Goal: Task Accomplishment & Management: Manage account settings

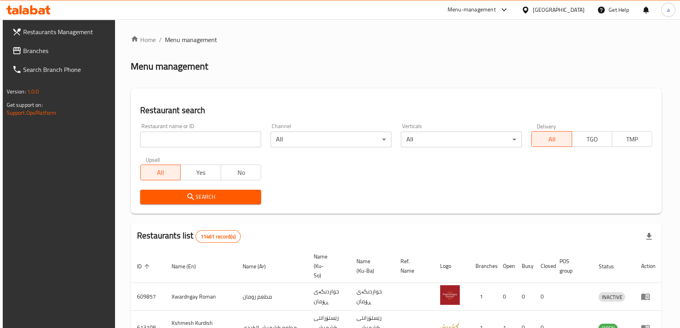
click at [44, 50] on span "Branches" at bounding box center [66, 50] width 87 height 9
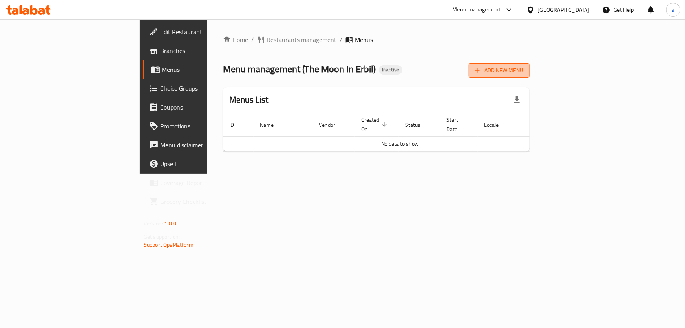
click at [523, 72] on span "Add New Menu" at bounding box center [499, 71] width 48 height 10
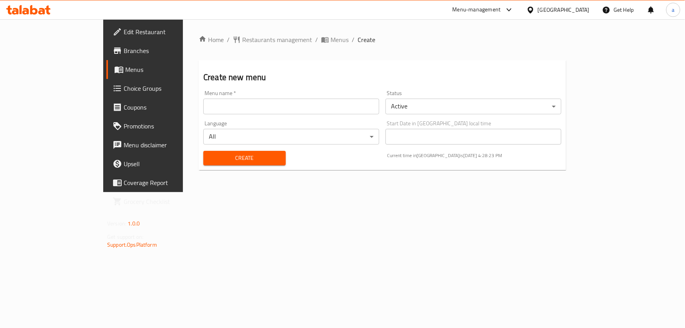
click at [238, 106] on input "text" at bounding box center [291, 107] width 176 height 16
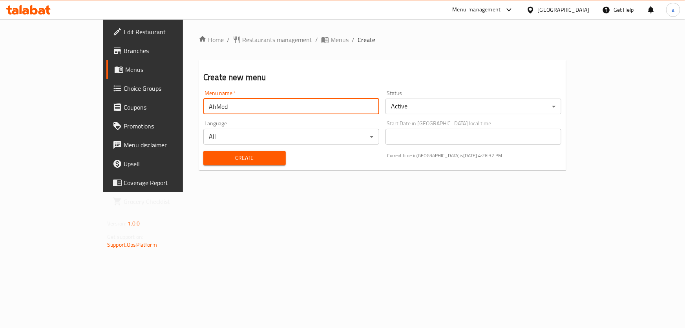
type input "AhMed"
click at [203, 151] on button "Create" at bounding box center [244, 158] width 82 height 15
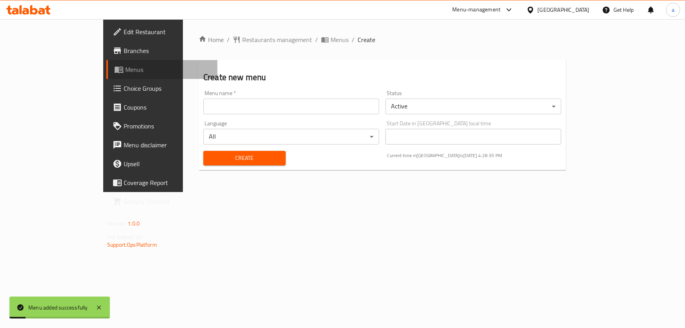
click at [125, 70] on span "Menus" at bounding box center [168, 69] width 86 height 9
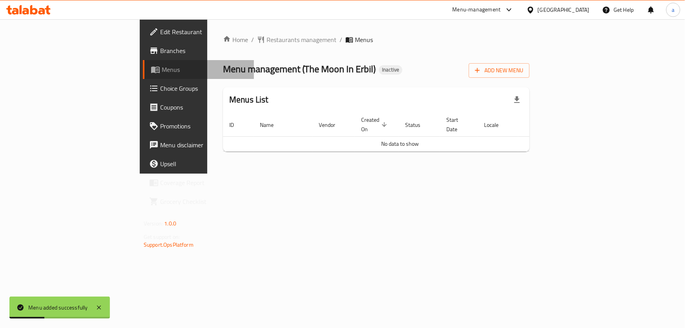
click at [143, 63] on link "Menus" at bounding box center [198, 69] width 111 height 19
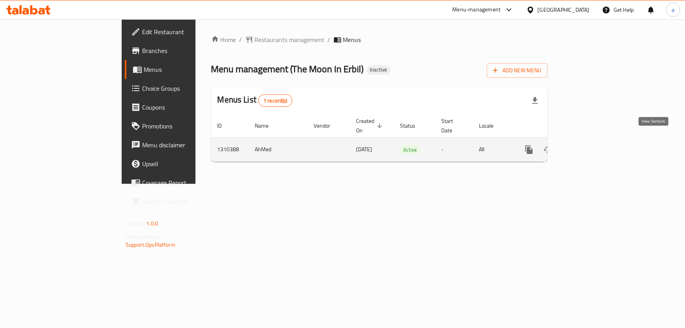
click at [589, 146] on icon "enhanced table" at bounding box center [585, 149] width 7 height 7
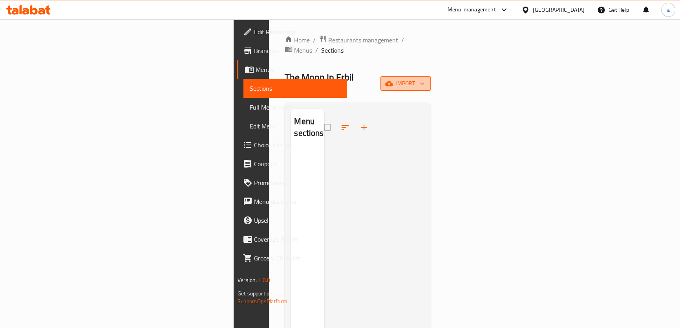
click at [424, 78] on span "import" at bounding box center [406, 83] width 38 height 10
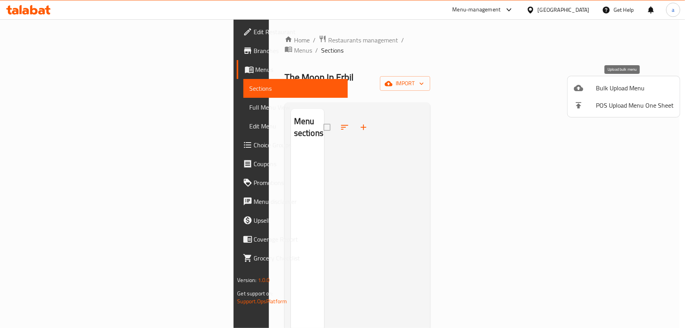
click at [608, 83] on span "Bulk Upload Menu" at bounding box center [635, 87] width 78 height 9
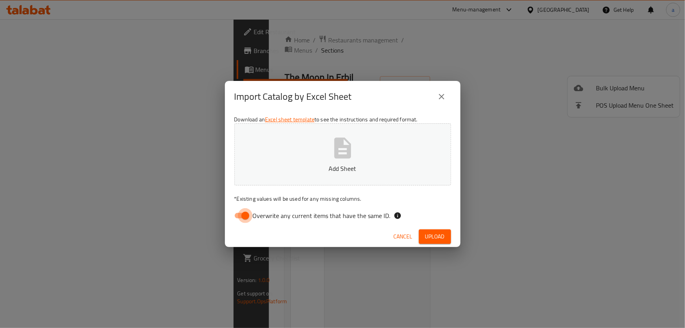
click at [247, 214] on input "Overwrite any current items that have the same ID." at bounding box center [245, 215] width 45 height 15
checkbox input "false"
click at [303, 176] on button "Add Sheet" at bounding box center [342, 154] width 217 height 62
click at [436, 231] on button "Upload" at bounding box center [435, 236] width 32 height 15
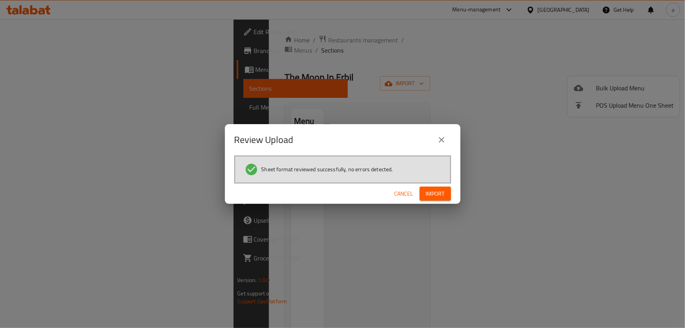
click at [440, 192] on span "Import" at bounding box center [435, 194] width 19 height 10
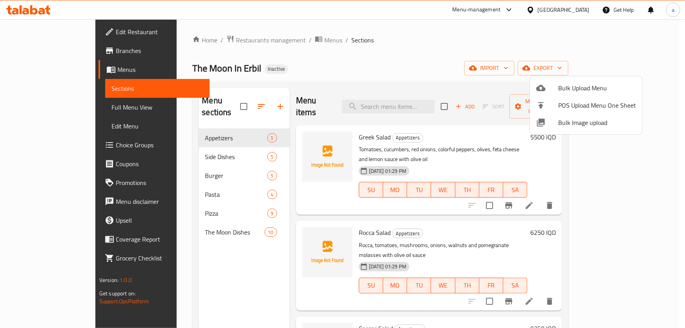
click at [409, 57] on div at bounding box center [342, 164] width 685 height 328
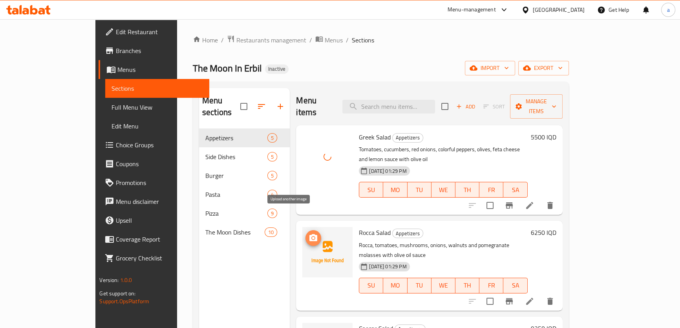
click at [309, 233] on icon "upload picture" at bounding box center [313, 237] width 9 height 9
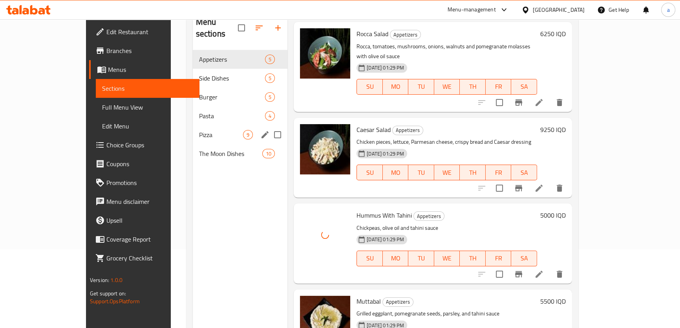
scroll to position [63, 0]
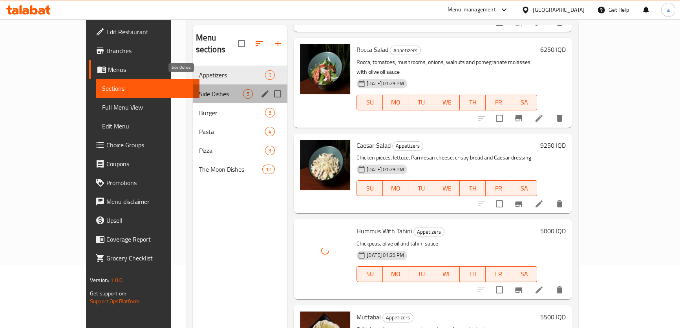
click at [211, 89] on span "Side Dishes" at bounding box center [221, 93] width 44 height 9
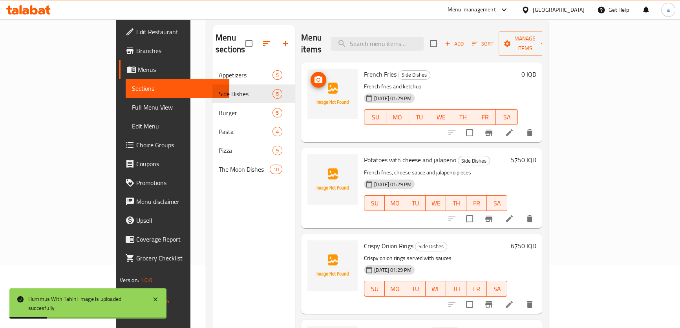
click at [314, 76] on icon "upload picture" at bounding box center [318, 79] width 8 height 7
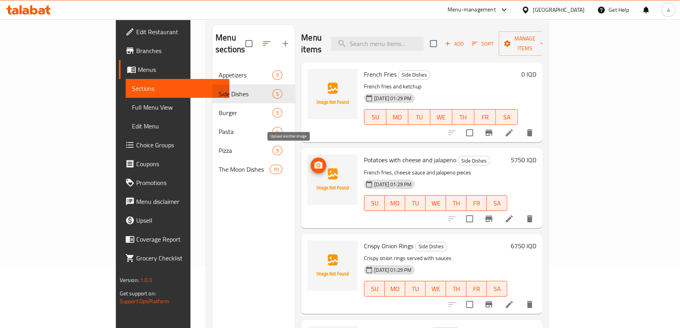
click at [310, 161] on span "upload picture" at bounding box center [318, 165] width 16 height 9
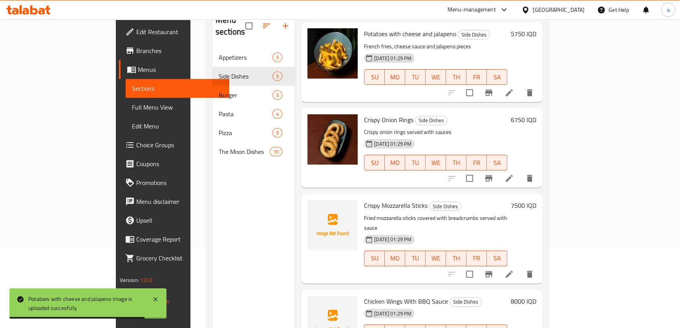
scroll to position [110, 0]
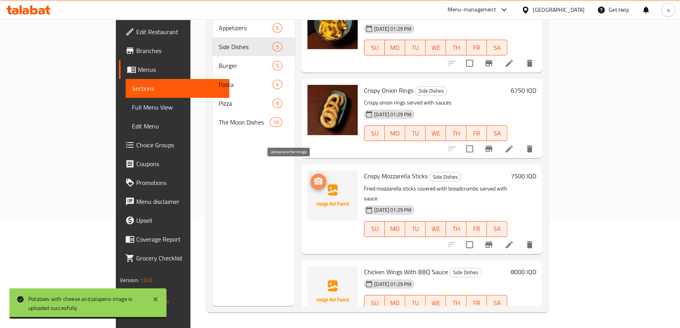
click at [314, 177] on icon "upload picture" at bounding box center [318, 181] width 9 height 9
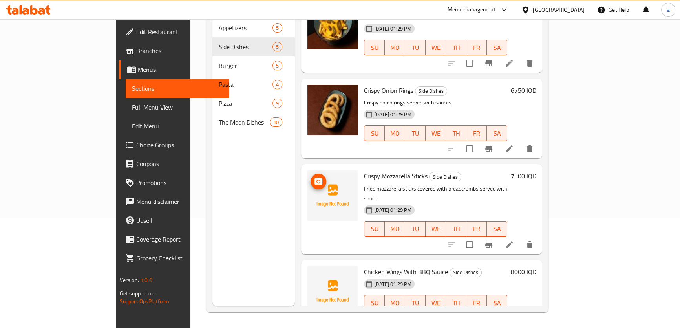
click at [314, 177] on icon "upload picture" at bounding box center [318, 180] width 8 height 7
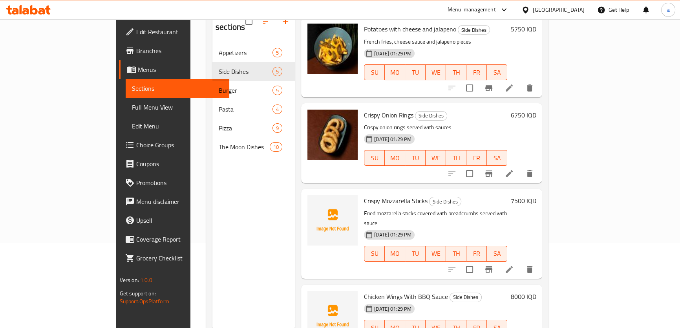
scroll to position [63, 0]
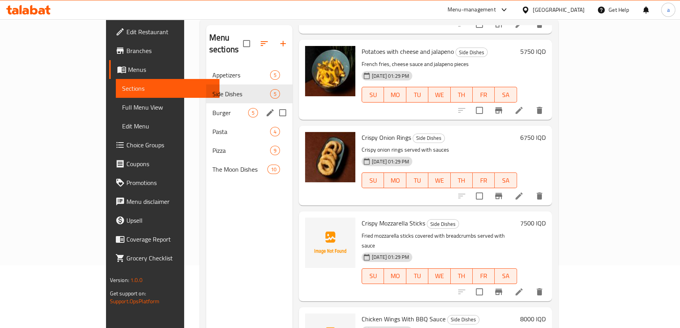
click at [206, 108] on div "Burger 5" at bounding box center [249, 112] width 86 height 19
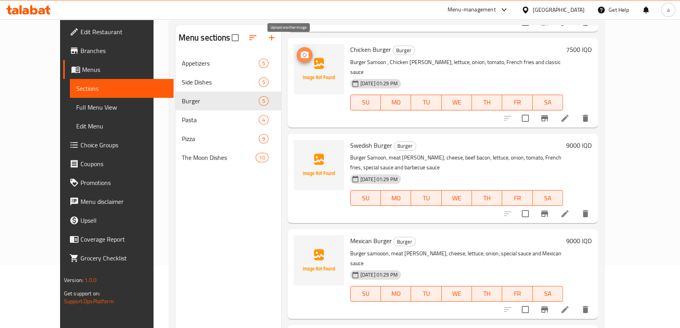
click at [301, 51] on icon "upload picture" at bounding box center [305, 54] width 8 height 7
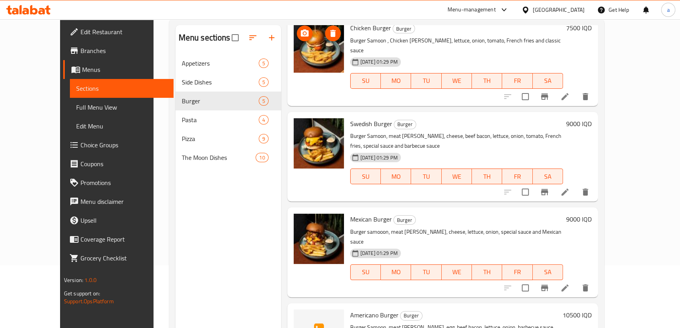
scroll to position [110, 0]
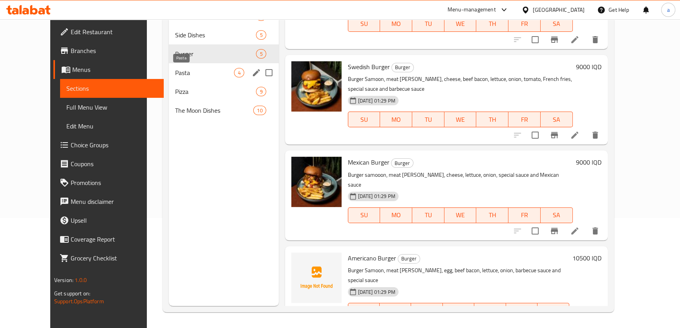
click at [201, 71] on span "Pasta" at bounding box center [204, 72] width 59 height 9
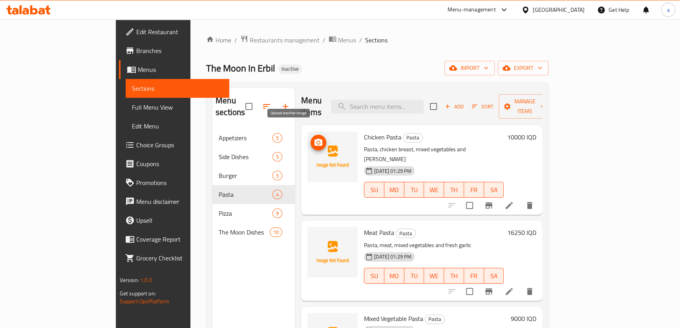
click at [310, 138] on span "upload picture" at bounding box center [318, 142] width 16 height 9
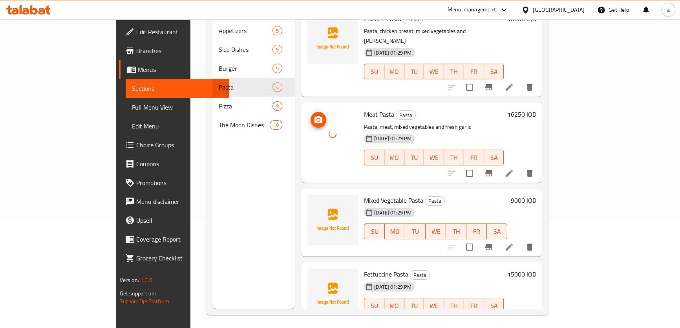
scroll to position [110, 0]
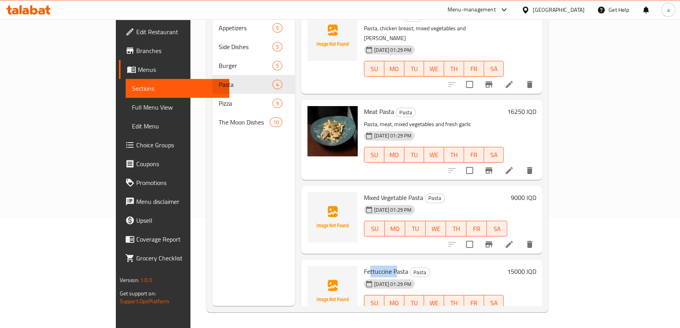
drag, startPoint x: 341, startPoint y: 248, endPoint x: 367, endPoint y: 246, distance: 26.0
click at [367, 265] on span "Fettuccine Pasta" at bounding box center [386, 271] width 44 height 12
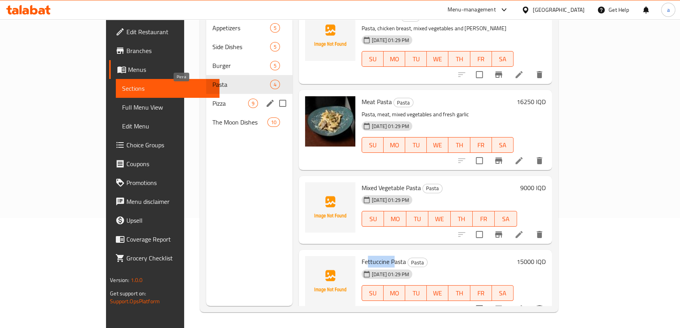
click at [212, 99] on span "Pizza" at bounding box center [230, 103] width 36 height 9
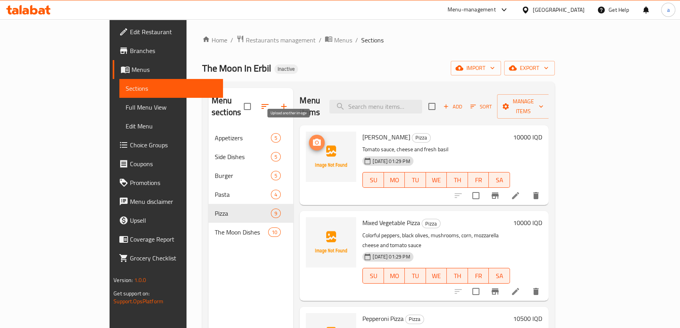
click at [312, 138] on icon "upload picture" at bounding box center [316, 142] width 9 height 9
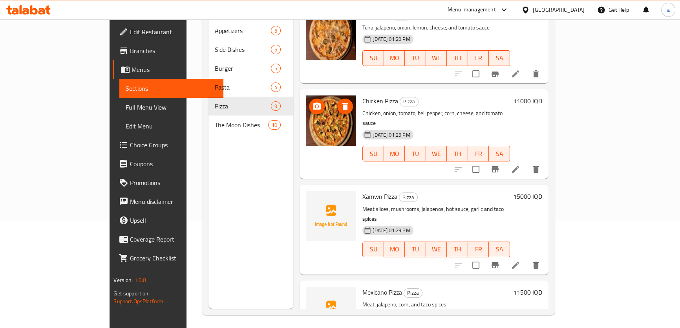
scroll to position [110, 0]
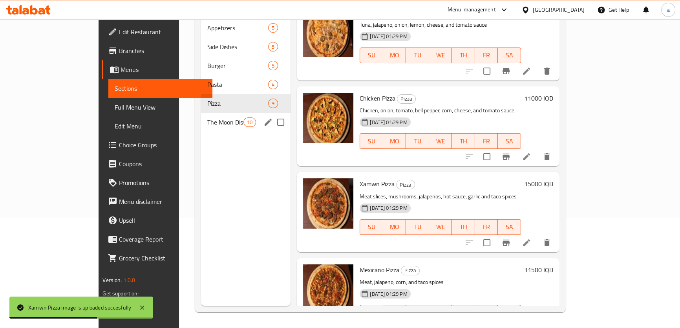
click at [201, 113] on div "The Moon Dishes 10" at bounding box center [245, 122] width 89 height 19
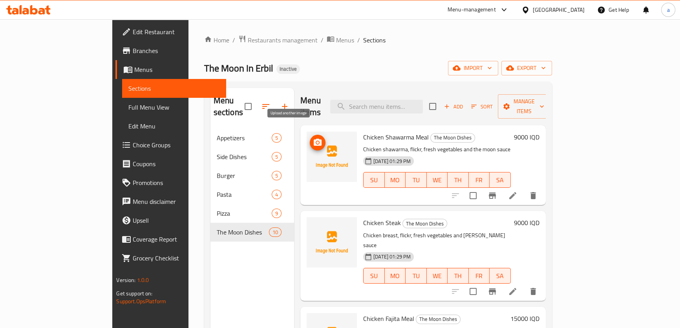
click at [314, 139] on icon "upload picture" at bounding box center [318, 142] width 8 height 7
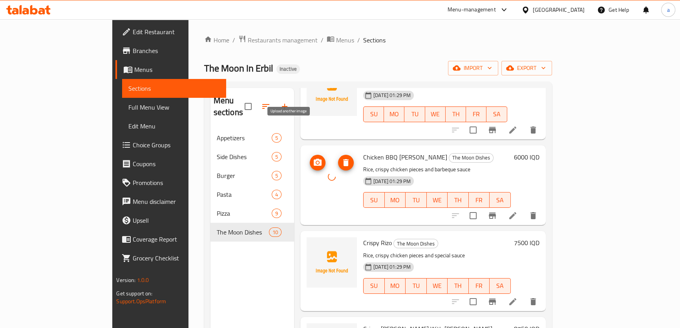
scroll to position [428, 0]
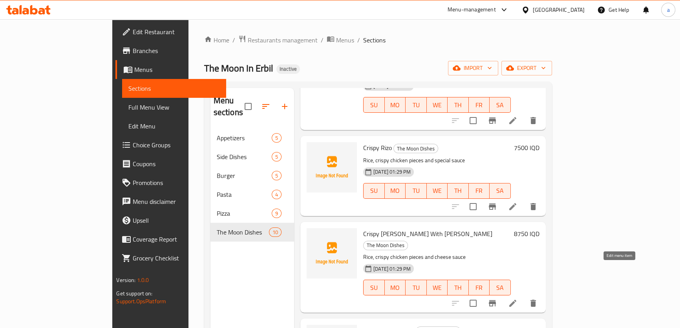
click at [517, 298] on icon at bounding box center [512, 302] width 9 height 9
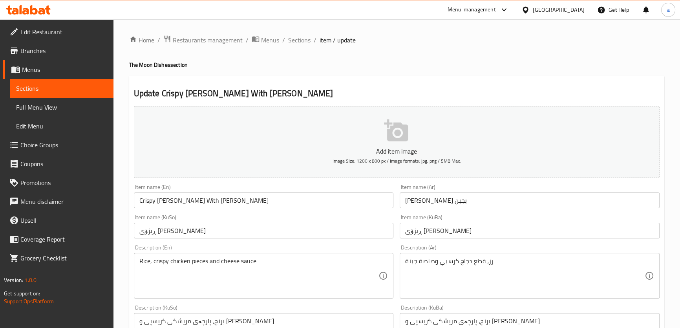
click at [288, 201] on input "Crispy Rizo With Rizo" at bounding box center [264, 200] width 260 height 16
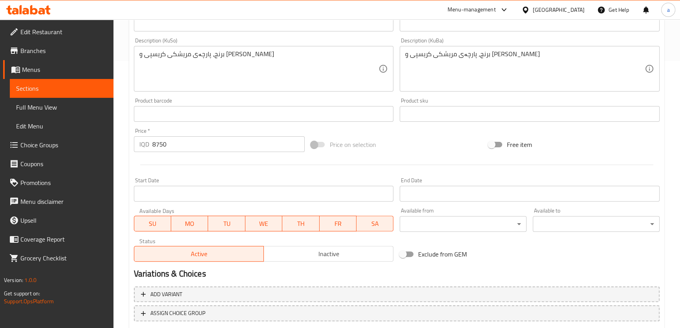
scroll to position [316, 0]
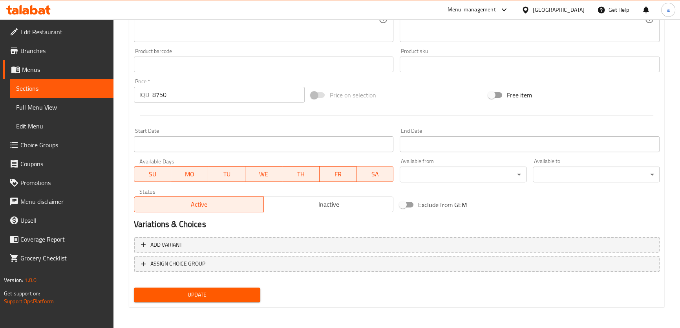
type input "Crispy Rizo With Cheese"
click at [246, 291] on span "Update" at bounding box center [197, 295] width 114 height 10
click at [66, 84] on span "Sections" at bounding box center [61, 88] width 91 height 9
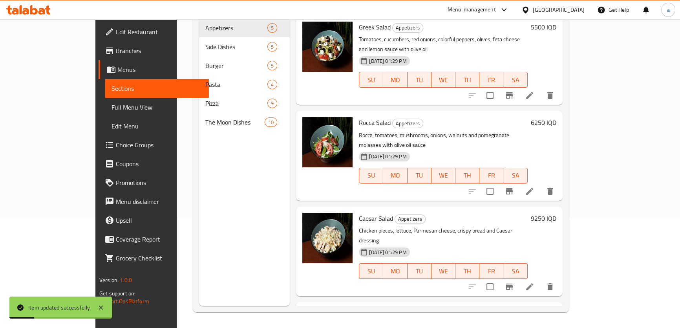
scroll to position [110, 0]
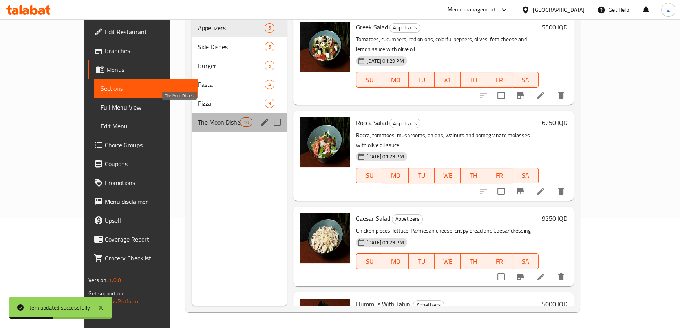
click at [198, 117] on span "The Moon Dishes" at bounding box center [219, 121] width 42 height 9
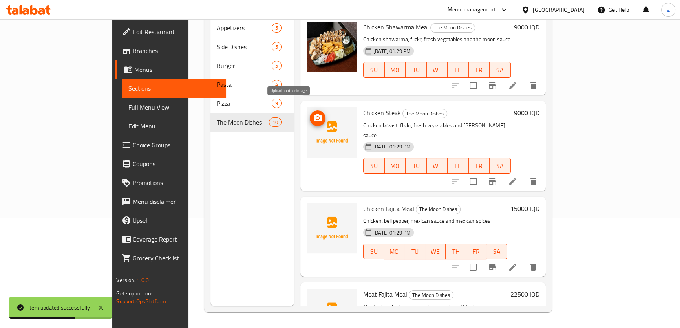
click at [314, 114] on icon "upload picture" at bounding box center [318, 117] width 8 height 7
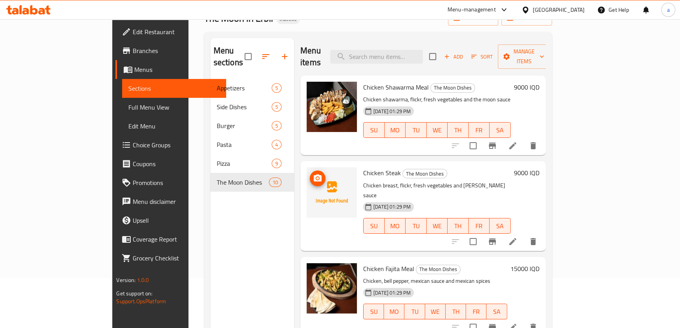
scroll to position [110, 0]
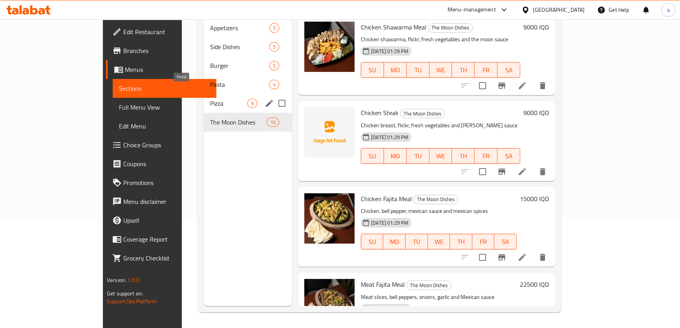
click at [210, 99] on span "Pizza" at bounding box center [228, 103] width 37 height 9
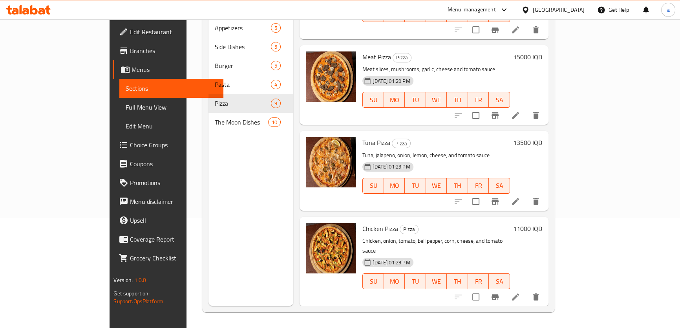
scroll to position [463, 0]
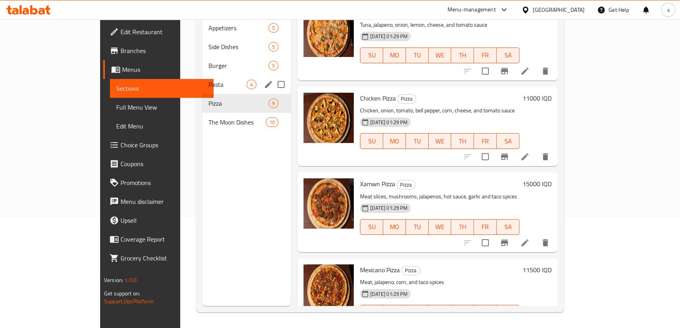
click at [208, 80] on span "Pasta" at bounding box center [227, 84] width 38 height 9
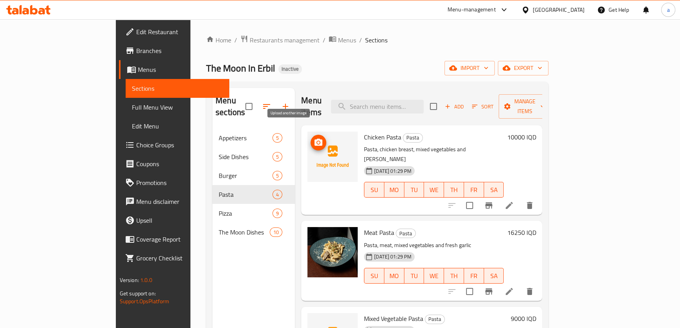
click at [314, 139] on icon "upload picture" at bounding box center [318, 142] width 8 height 7
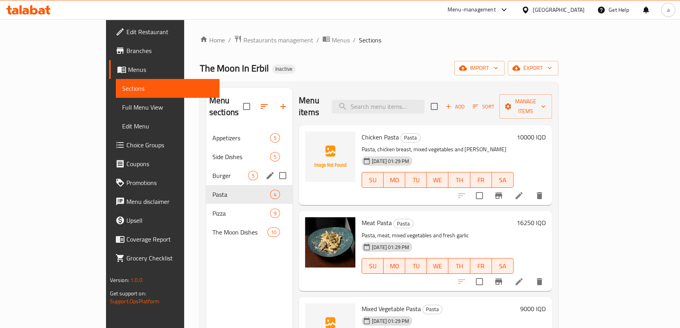
click at [212, 171] on span "Burger" at bounding box center [230, 175] width 36 height 9
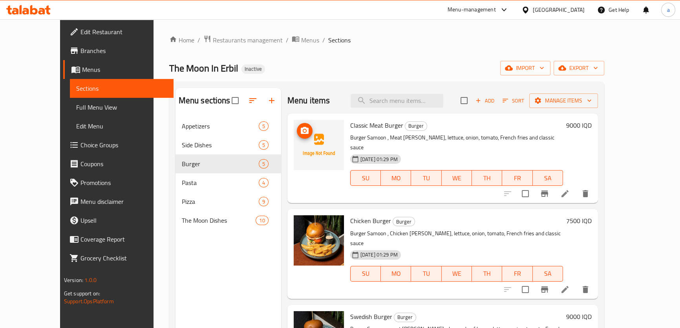
click at [300, 134] on icon "upload picture" at bounding box center [304, 130] width 9 height 9
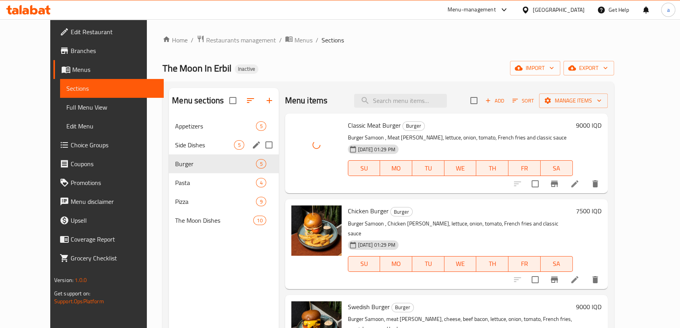
click at [205, 148] on span "Side Dishes" at bounding box center [204, 144] width 59 height 9
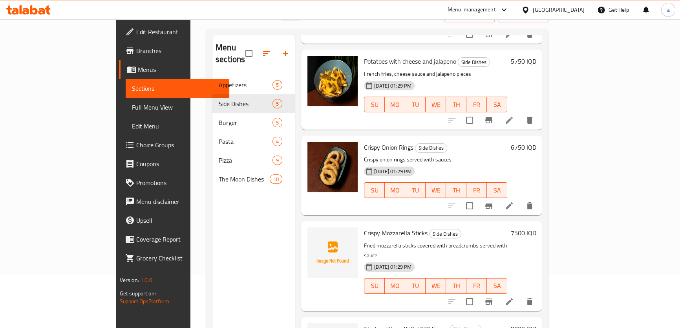
scroll to position [110, 0]
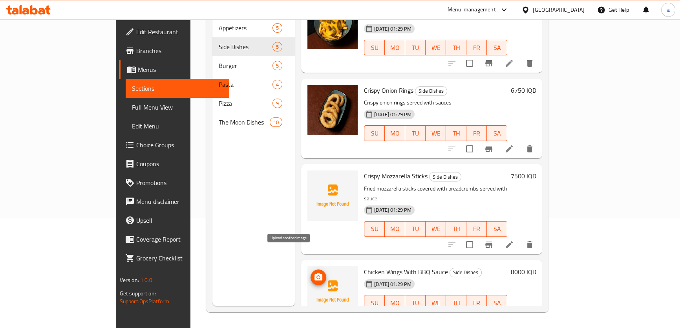
click at [310, 269] on button "upload picture" at bounding box center [318, 277] width 16 height 16
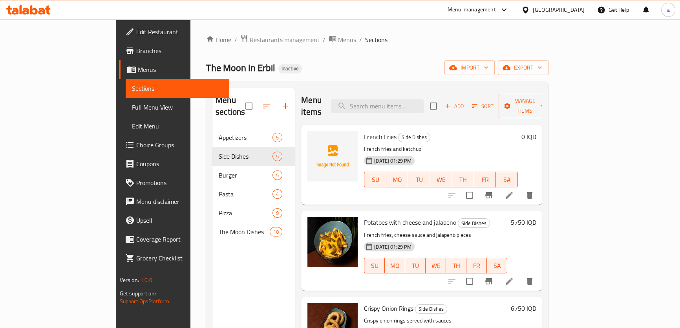
scroll to position [0, 0]
drag, startPoint x: 334, startPoint y: 124, endPoint x: 366, endPoint y: 130, distance: 33.0
click at [366, 130] on div "French Fries Side Dishes French fries and ketchup 08-09-2025 01:29 PM SU MO TU …" at bounding box center [441, 164] width 160 height 73
copy span "French Fries"
click at [317, 141] on circle "upload picture" at bounding box center [318, 142] width 2 height 2
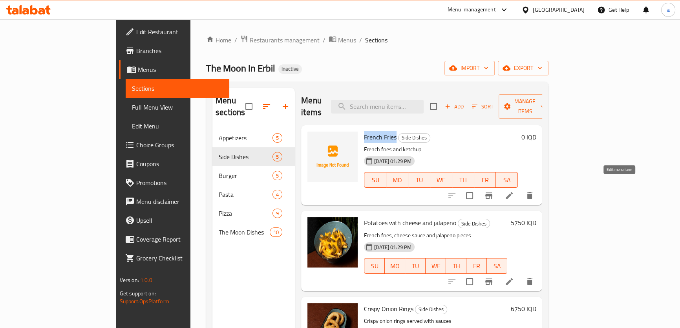
click at [514, 191] on icon at bounding box center [508, 195] width 9 height 9
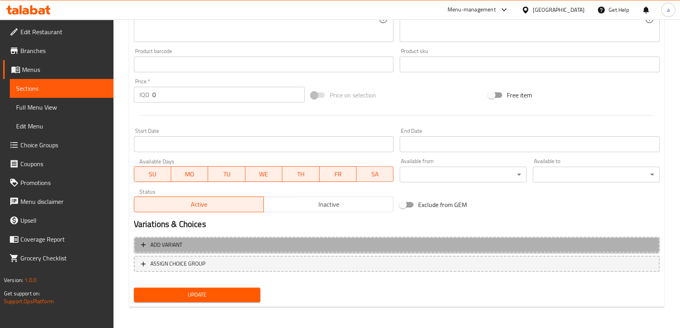
click at [291, 241] on span "Add variant" at bounding box center [396, 245] width 511 height 10
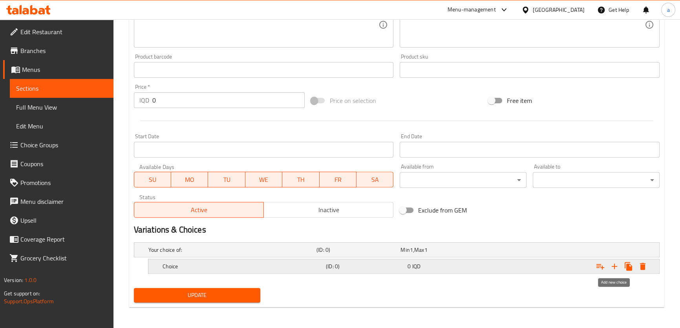
click at [614, 263] on icon "Expand" at bounding box center [614, 265] width 5 height 5
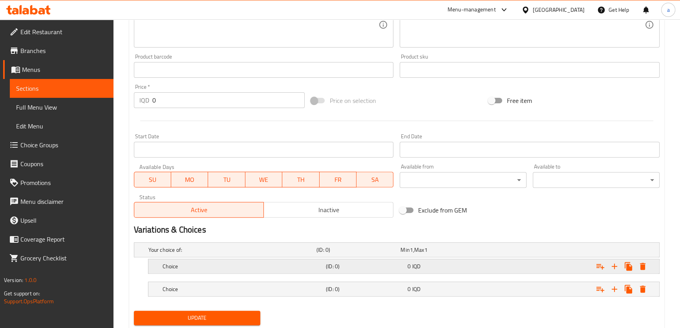
click at [342, 262] on h5 "(ID: 0)" at bounding box center [365, 266] width 78 height 8
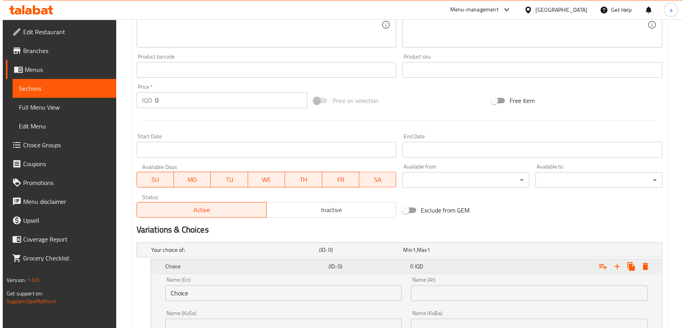
scroll to position [406, 0]
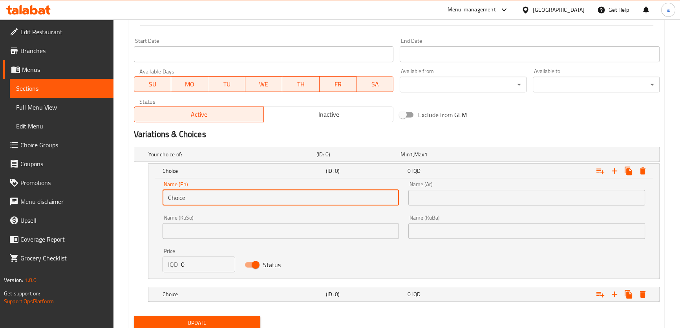
drag, startPoint x: 234, startPoint y: 189, endPoint x: 158, endPoint y: 190, distance: 76.2
click at [158, 190] on div "Name (En) Choice Name (En)" at bounding box center [281, 193] width 246 height 33
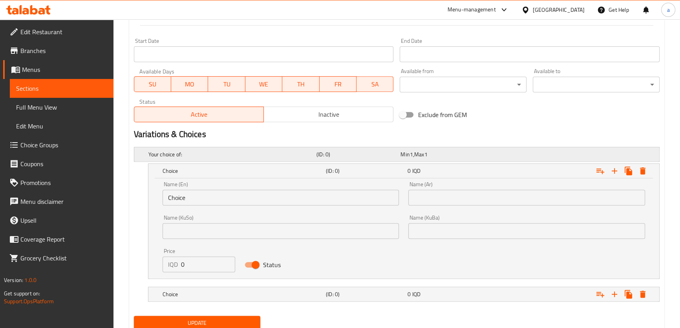
click at [441, 155] on div "Min 1 , Max 1" at bounding box center [440, 154] width 81 height 8
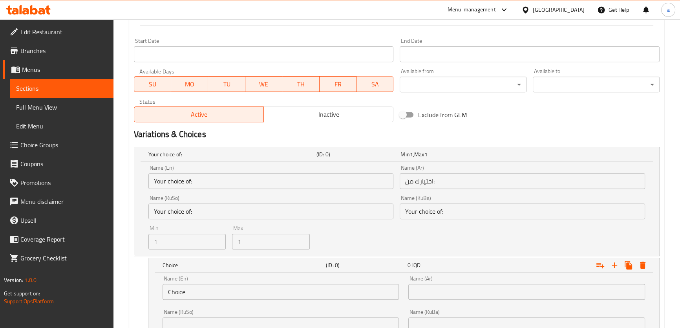
click at [433, 208] on input "Your choice of:" at bounding box center [522, 211] width 245 height 16
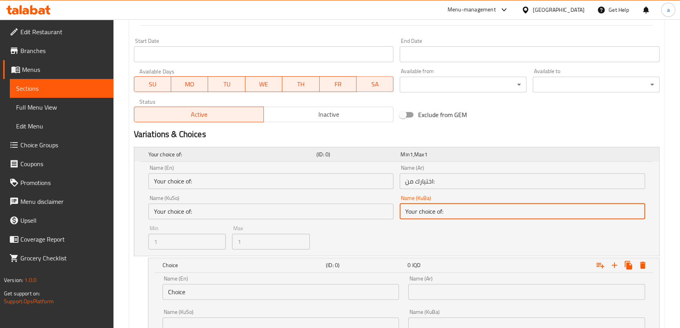
click at [461, 155] on div "Min 1 , Max 1" at bounding box center [440, 154] width 81 height 8
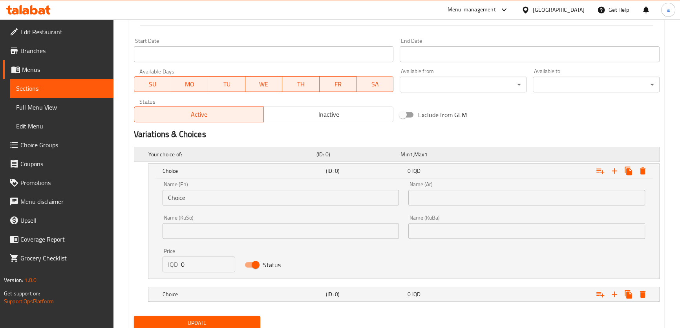
click at [435, 156] on div "Min 1 , Max 1" at bounding box center [440, 154] width 81 height 8
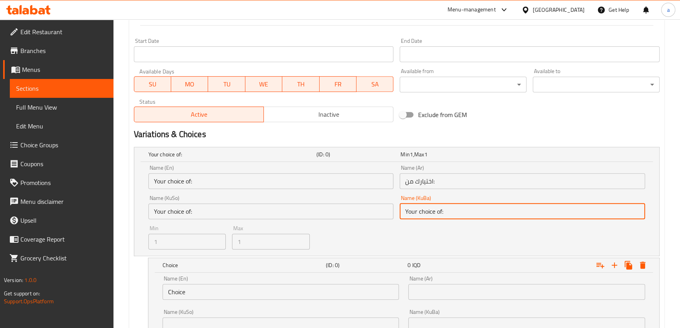
drag, startPoint x: 424, startPoint y: 213, endPoint x: 404, endPoint y: 216, distance: 20.3
click at [404, 216] on input "Your choice of:" at bounding box center [522, 211] width 245 height 16
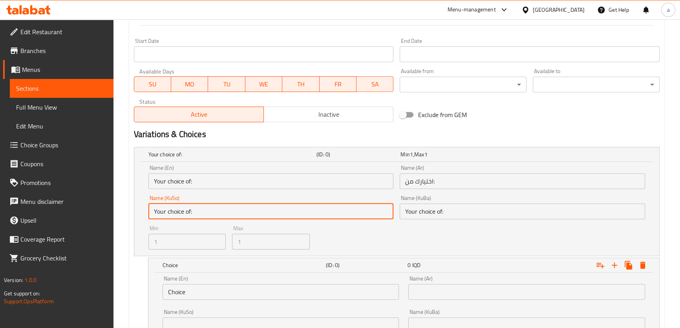
click at [215, 210] on input "Your choice of:" at bounding box center [270, 211] width 245 height 16
click at [403, 153] on span "Min" at bounding box center [404, 154] width 9 height 10
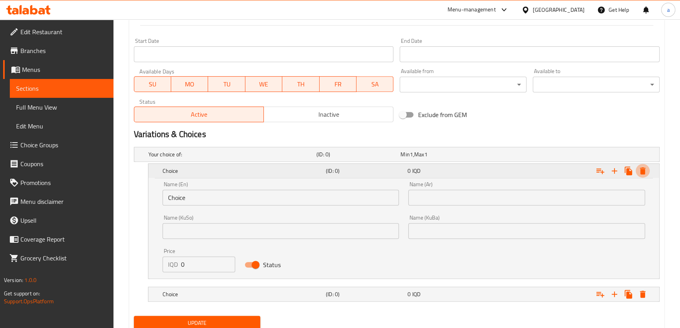
click at [641, 173] on icon "Expand" at bounding box center [642, 170] width 5 height 7
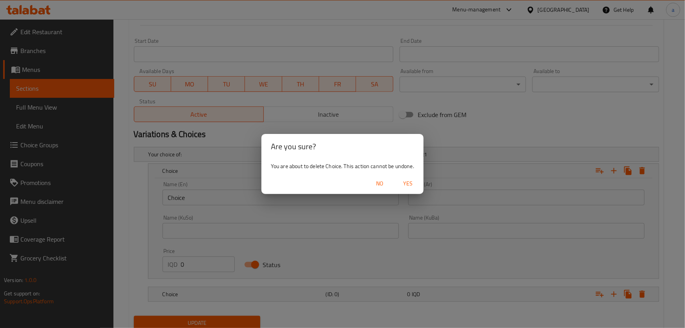
click at [412, 184] on span "Yes" at bounding box center [407, 184] width 19 height 10
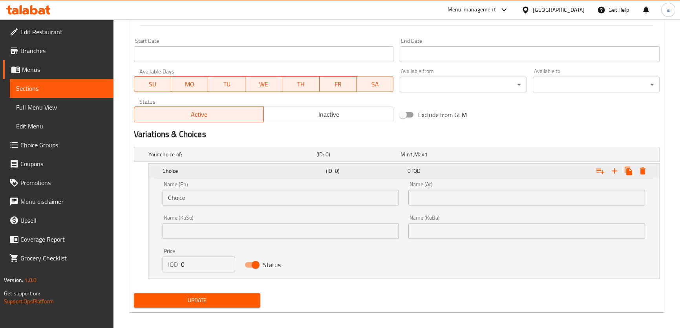
click at [641, 168] on icon "Expand" at bounding box center [642, 170] width 5 height 7
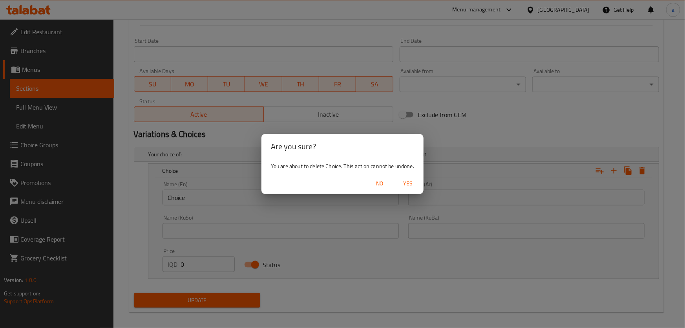
click at [412, 184] on span "Yes" at bounding box center [407, 184] width 19 height 10
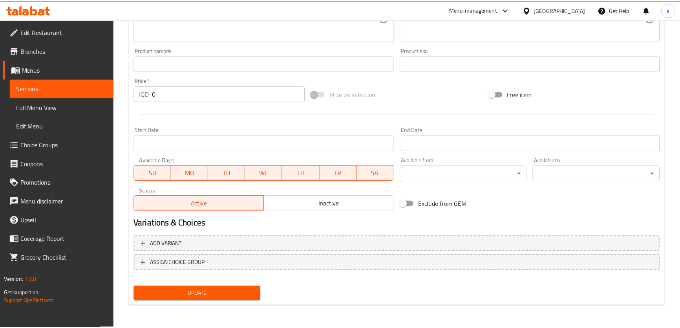
scroll to position [316, 0]
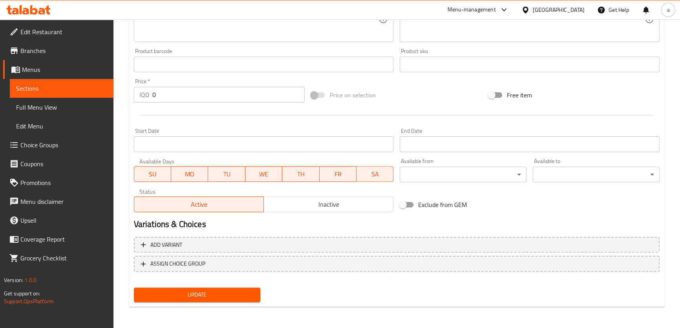
click at [60, 141] on span "Choice Groups" at bounding box center [63, 144] width 87 height 9
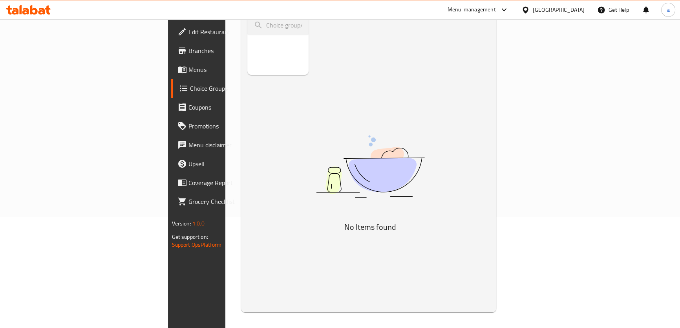
scroll to position [16, 0]
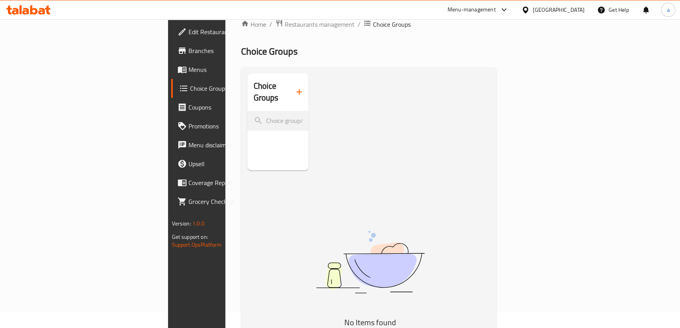
click at [294, 87] on icon "button" at bounding box center [298, 91] width 9 height 9
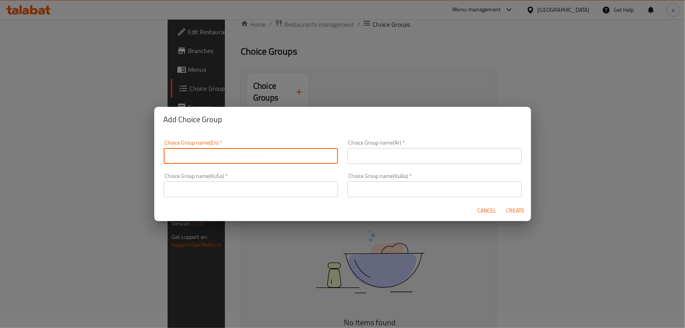
click at [227, 161] on input "text" at bounding box center [251, 156] width 174 height 16
type input "Your Choice Of Size:"
click at [371, 155] on input "text" at bounding box center [434, 156] width 174 height 16
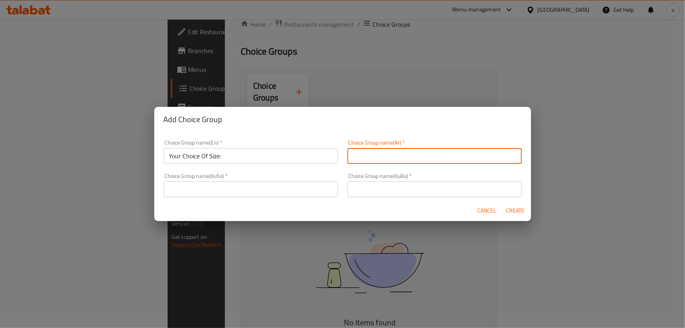
type input "إختيارك من الحجم:"
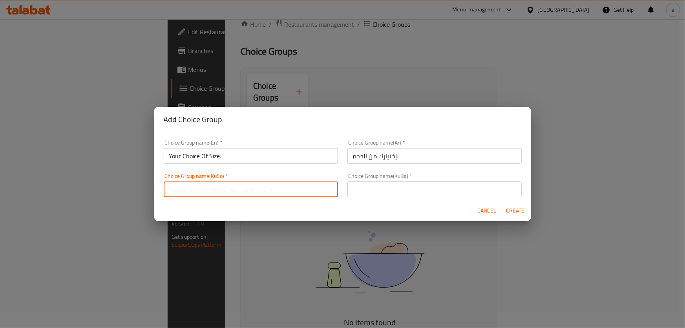
drag, startPoint x: 276, startPoint y: 186, endPoint x: 270, endPoint y: 188, distance: 6.9
click at [276, 186] on input "text" at bounding box center [251, 189] width 174 height 16
type input "هەڵبژاردنت لە قەبارە:"
click at [373, 192] on input "text" at bounding box center [434, 189] width 174 height 16
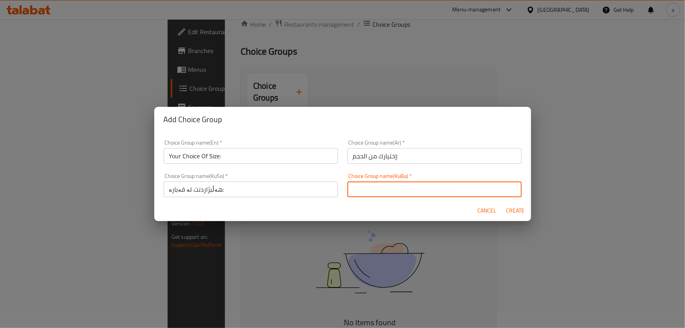
type input "هەڵبژاردنت لە قەبارە:"
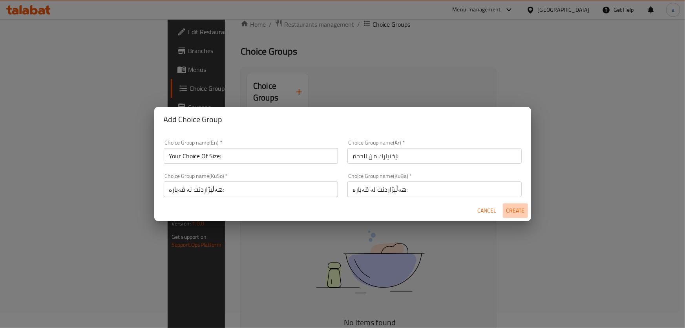
click at [513, 214] on span "Create" at bounding box center [515, 211] width 19 height 10
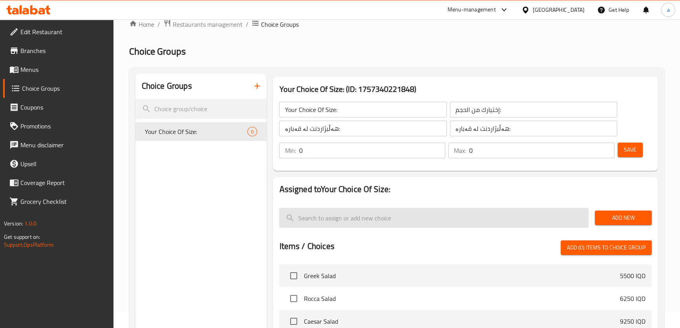
click at [611, 217] on span "Add New" at bounding box center [623, 218] width 44 height 10
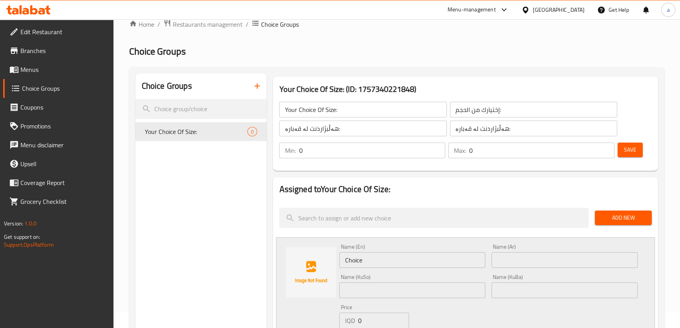
click at [369, 257] on input "Choice" at bounding box center [412, 260] width 146 height 16
click at [369, 259] on input "Choice" at bounding box center [412, 260] width 146 height 16
type input "Small"
click at [508, 265] on input "text" at bounding box center [564, 260] width 146 height 16
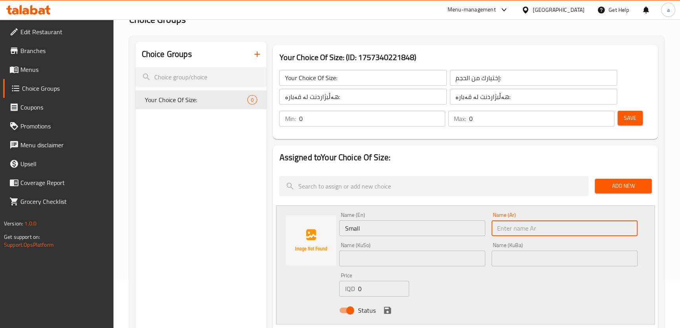
scroll to position [63, 0]
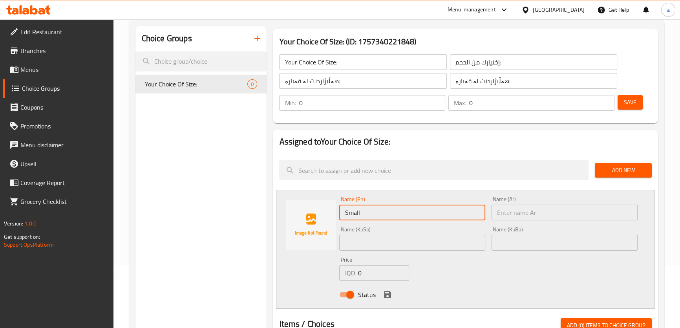
drag, startPoint x: 371, startPoint y: 206, endPoint x: 338, endPoint y: 208, distance: 33.4
click at [338, 208] on div "Name (En) Small Name (En)" at bounding box center [412, 208] width 152 height 30
click at [500, 215] on input "text" at bounding box center [564, 212] width 146 height 16
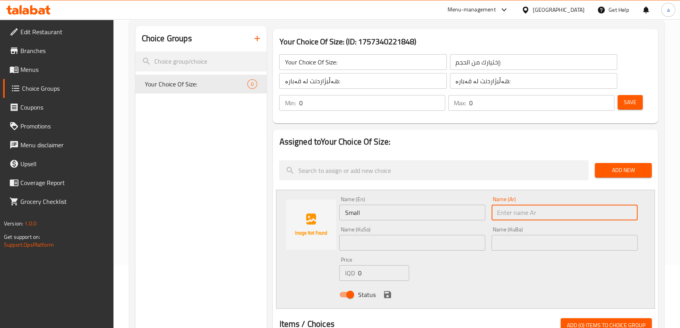
paste input "صغير"
type input "صغير"
click at [371, 246] on input "text" at bounding box center [412, 243] width 146 height 16
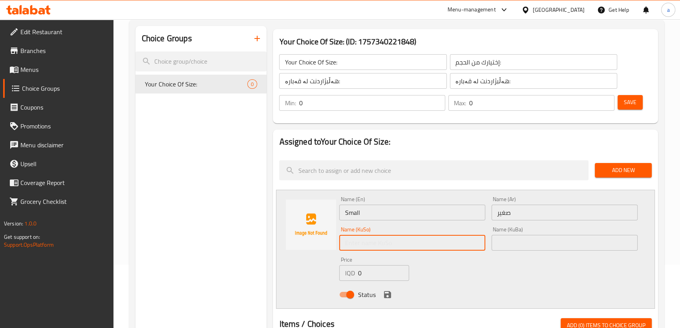
paste input "بچووک"
type input "بچووک"
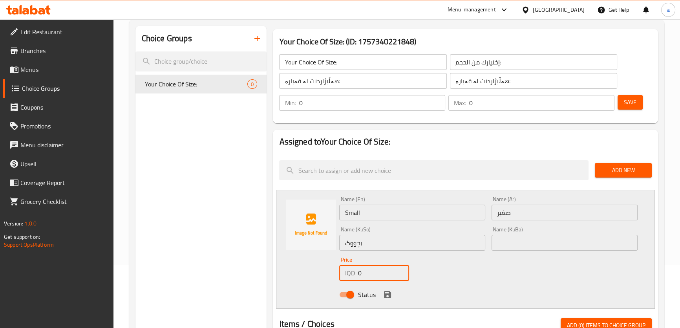
drag, startPoint x: 366, startPoint y: 280, endPoint x: 353, endPoint y: 279, distance: 12.6
click at [353, 279] on div "IQD 0 Price" at bounding box center [374, 273] width 70 height 16
type input "3500"
click at [392, 290] on div "Status" at bounding box center [488, 294] width 304 height 21
click at [388, 293] on icon "save" at bounding box center [387, 294] width 7 height 7
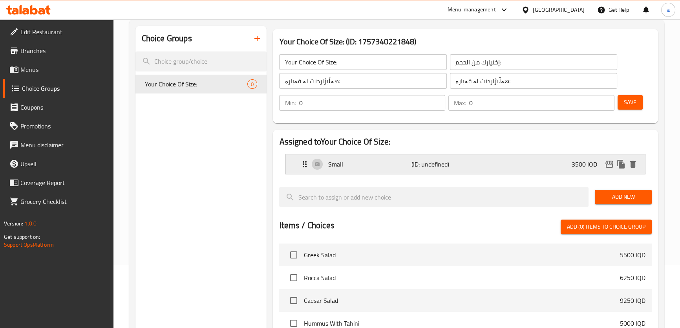
click at [510, 162] on div "Small (ID: undefined) 3500 IQD" at bounding box center [467, 164] width 335 height 20
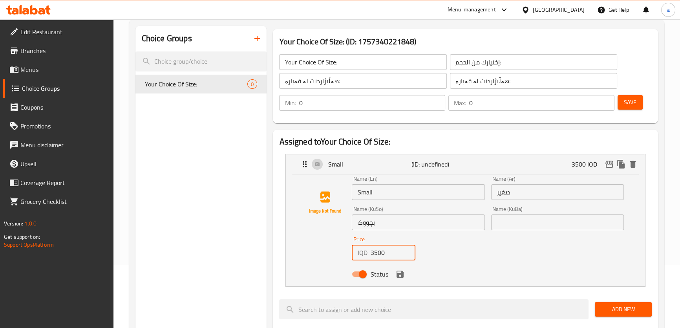
drag, startPoint x: 389, startPoint y: 256, endPoint x: 374, endPoint y: 257, distance: 15.0
click at [374, 257] on input "3500" at bounding box center [392, 253] width 45 height 16
click at [400, 277] on icon "save" at bounding box center [399, 273] width 7 height 7
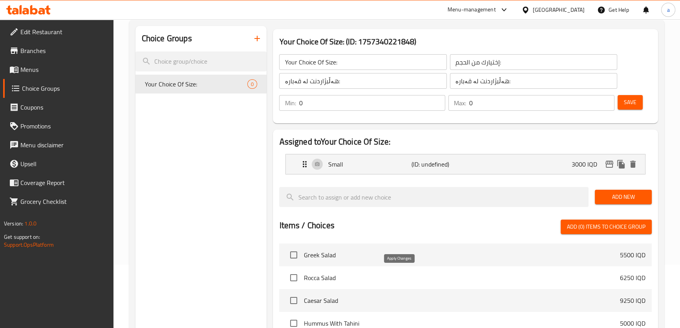
type input "3000"
click at [473, 167] on div "Small (ID: undefined) 3000 IQD" at bounding box center [467, 164] width 335 height 20
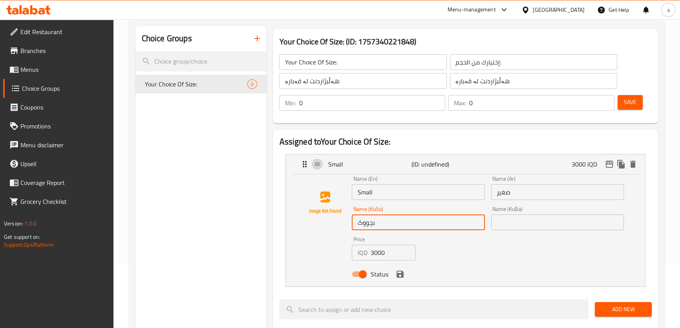
drag, startPoint x: 402, startPoint y: 222, endPoint x: 349, endPoint y: 228, distance: 52.9
click at [349, 228] on div "Name (KuSo) بچووک Name (KuSo)" at bounding box center [418, 218] width 139 height 30
click at [509, 228] on input "text" at bounding box center [557, 222] width 133 height 16
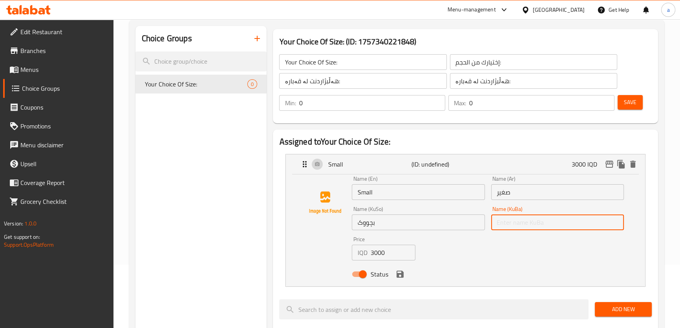
paste input "بچووک"
click at [400, 275] on icon "save" at bounding box center [399, 273] width 9 height 9
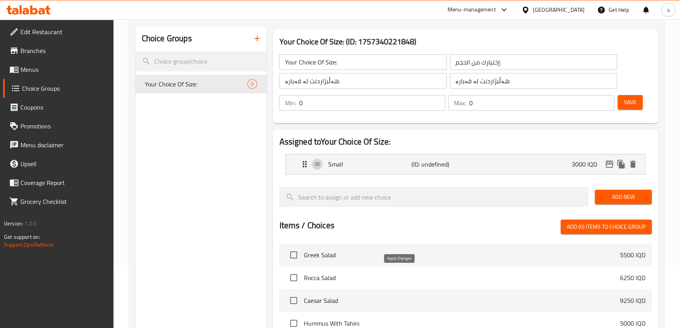
click at [400, 275] on icon "save" at bounding box center [399, 273] width 9 height 9
type input "بچووک"
click at [596, 194] on button "Add New" at bounding box center [623, 197] width 57 height 15
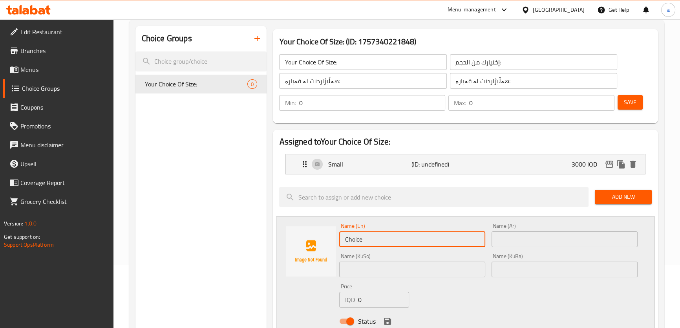
drag, startPoint x: 396, startPoint y: 246, endPoint x: 341, endPoint y: 243, distance: 54.7
click at [341, 243] on input "Choice" at bounding box center [412, 239] width 146 height 16
paste input "Larg"
type input "Large"
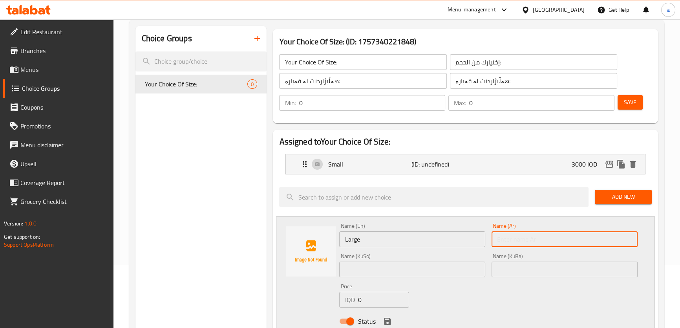
click at [522, 239] on input "text" at bounding box center [564, 239] width 146 height 16
paste input "كبير"
type input "كبير"
click at [418, 254] on div "Name (KuSo) Name (KuSo)" at bounding box center [412, 265] width 146 height 24
click at [415, 264] on input "text" at bounding box center [412, 269] width 146 height 16
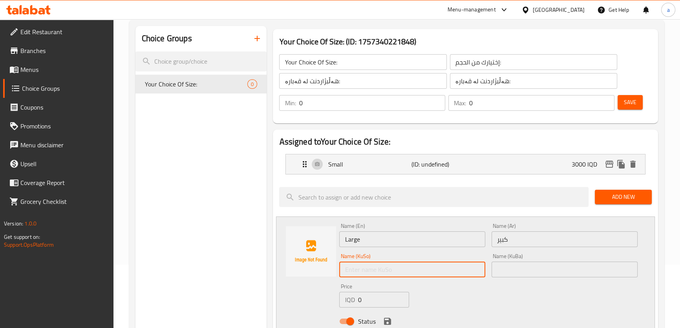
paste input "گەورە"
type input "گەورە"
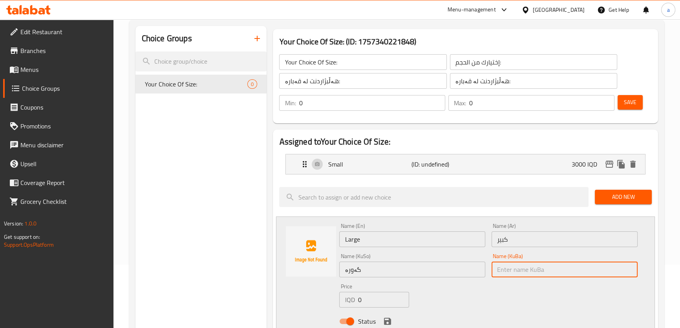
click at [522, 272] on input "text" at bounding box center [564, 269] width 146 height 16
paste input "گەورە"
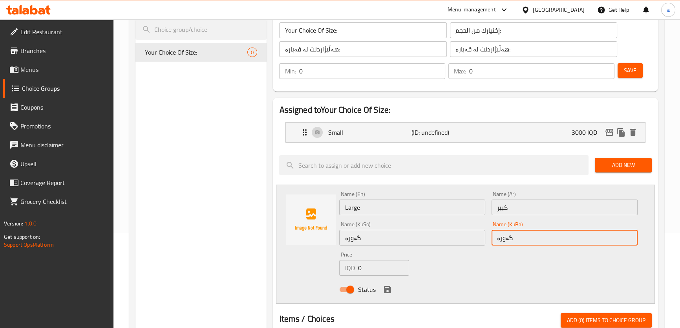
scroll to position [111, 0]
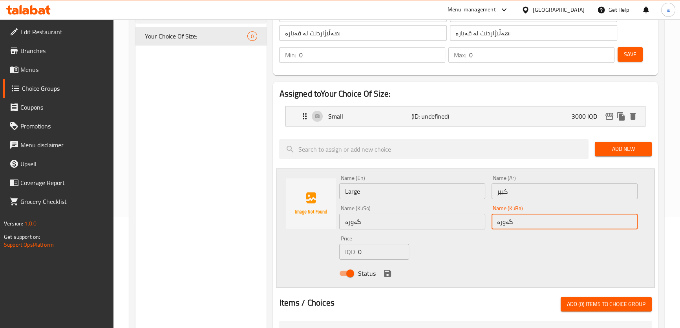
type input "گەورە"
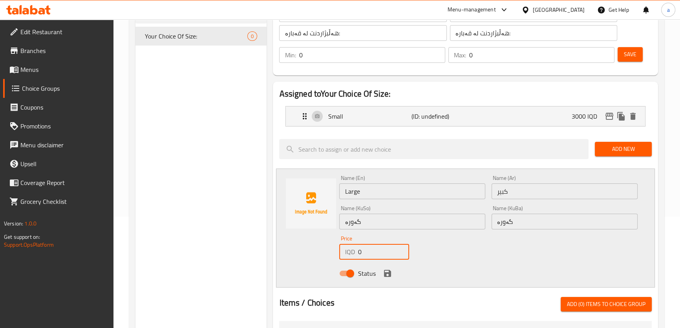
drag, startPoint x: 356, startPoint y: 250, endPoint x: 366, endPoint y: 251, distance: 9.5
click at [366, 251] on div "IQD 0 Price" at bounding box center [374, 252] width 70 height 16
type input "5500"
click at [383, 271] on icon "save" at bounding box center [387, 272] width 9 height 9
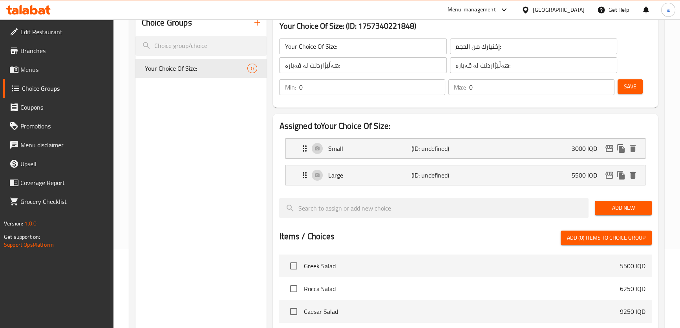
scroll to position [63, 0]
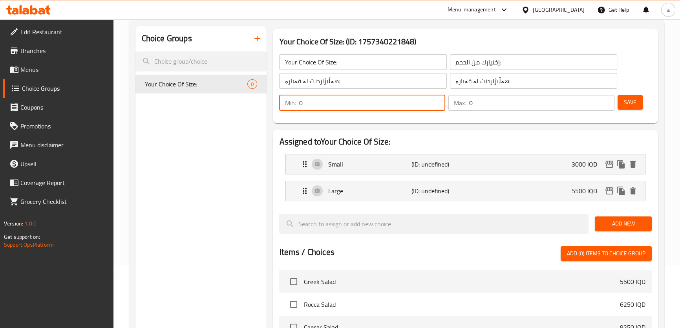
drag, startPoint x: 314, startPoint y: 102, endPoint x: 298, endPoint y: 104, distance: 17.0
click at [298, 104] on div "Min: 0 ​" at bounding box center [362, 103] width 166 height 16
type input "1"
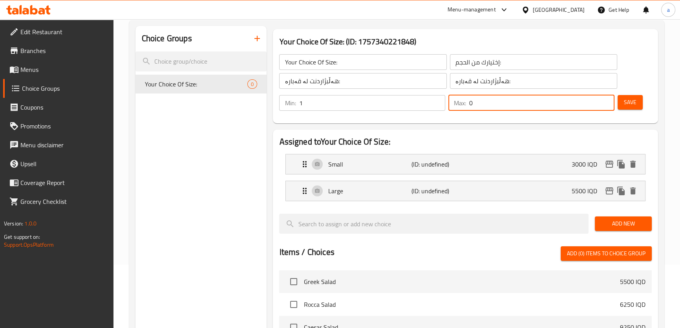
drag, startPoint x: 484, startPoint y: 101, endPoint x: 456, endPoint y: 108, distance: 28.7
click at [456, 108] on div "Max: 0 ​" at bounding box center [531, 103] width 166 height 16
type input "1"
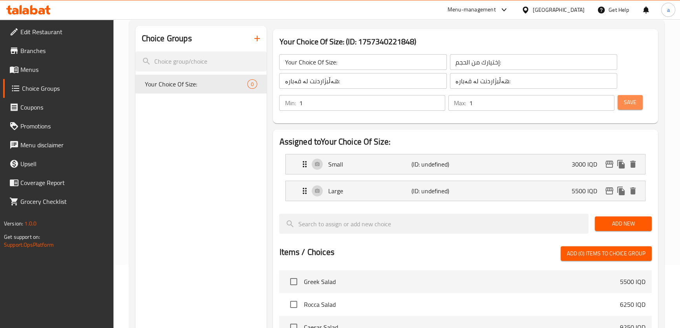
click at [630, 104] on span "Save" at bounding box center [630, 102] width 13 height 10
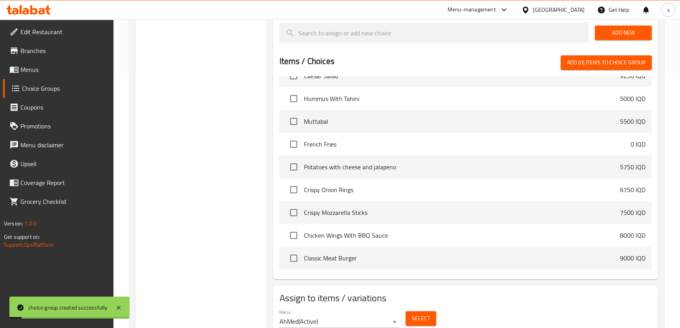
scroll to position [142, 0]
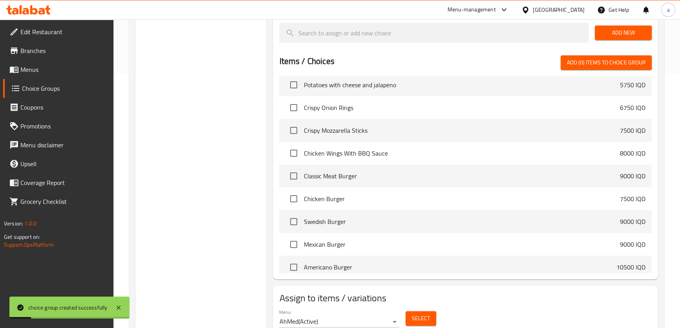
click at [423, 322] on span "Select" at bounding box center [421, 318] width 18 height 10
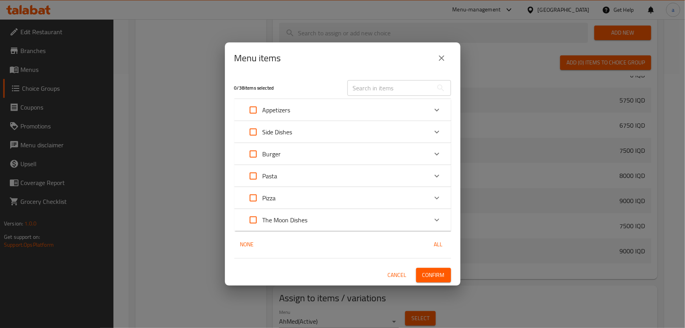
click at [400, 89] on input "text" at bounding box center [390, 88] width 86 height 16
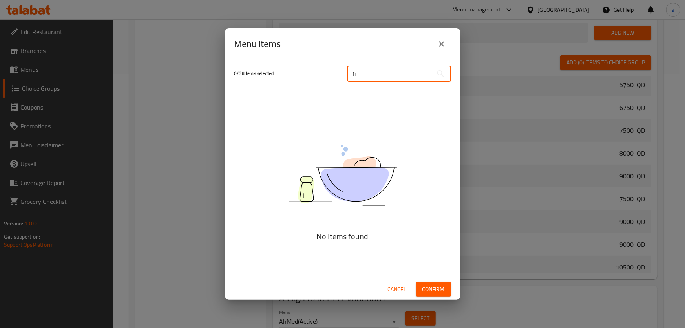
type input "f"
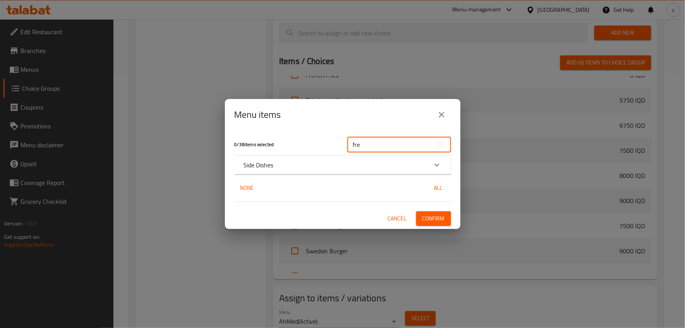
type input "fre"
click at [441, 168] on icon "Expand" at bounding box center [436, 164] width 9 height 9
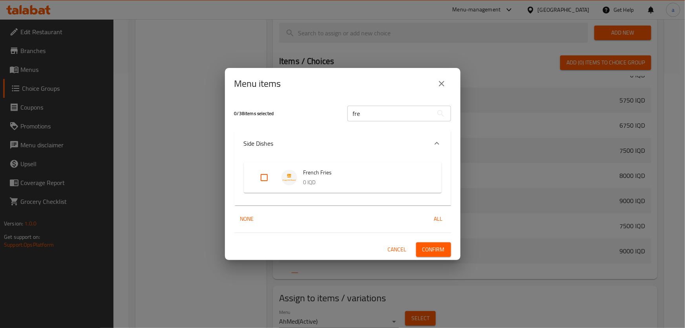
click at [265, 179] on input "Expand" at bounding box center [264, 177] width 19 height 19
checkbox input "true"
click at [437, 251] on span "Confirm" at bounding box center [433, 250] width 22 height 10
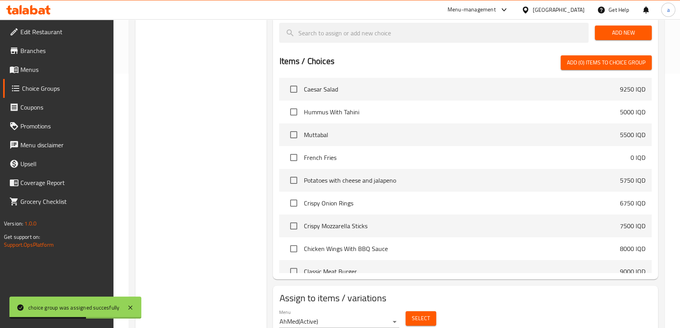
scroll to position [0, 0]
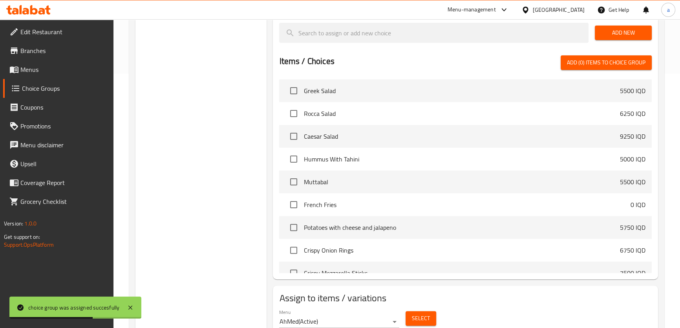
click at [55, 72] on span "Menus" at bounding box center [63, 69] width 87 height 9
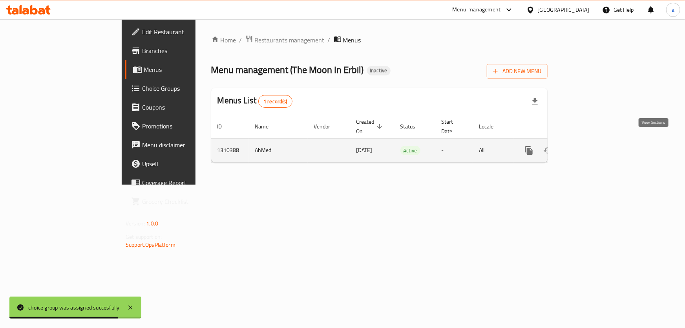
click at [590, 146] on icon "enhanced table" at bounding box center [585, 150] width 9 height 9
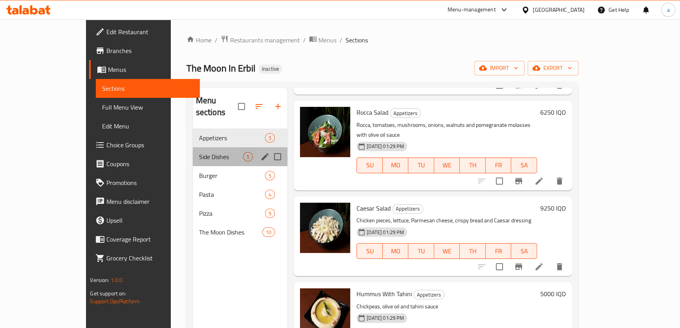
click at [193, 147] on div "Side Dishes 5" at bounding box center [240, 156] width 95 height 19
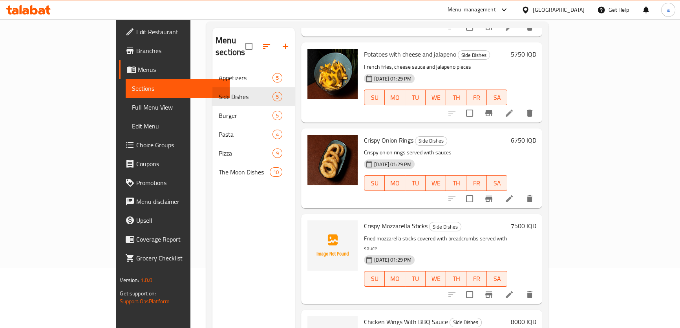
scroll to position [110, 0]
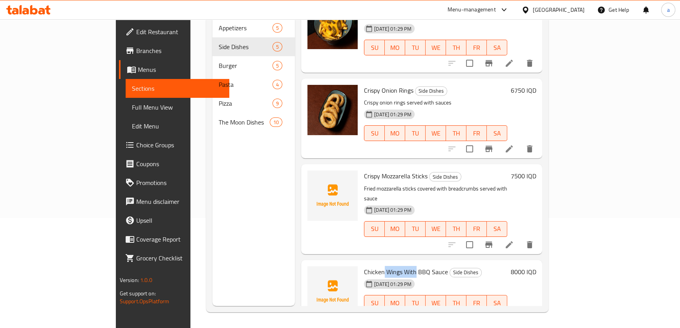
drag, startPoint x: 353, startPoint y: 243, endPoint x: 385, endPoint y: 248, distance: 32.3
click at [385, 263] on div "Chicken Wings With BBQ Sauce Side Dishes 08-09-2025 01:29 PM SU MO TU WE TH FR …" at bounding box center [436, 294] width 150 height 62
click at [493, 260] on div "Chicken Wings With BBQ Sauce Side Dishes 08-09-2025 01:29 PM SU MO TU WE TH FR …" at bounding box center [421, 294] width 241 height 68
click at [307, 170] on img at bounding box center [332, 195] width 50 height 50
click at [317, 180] on circle "upload picture" at bounding box center [318, 181] width 2 height 2
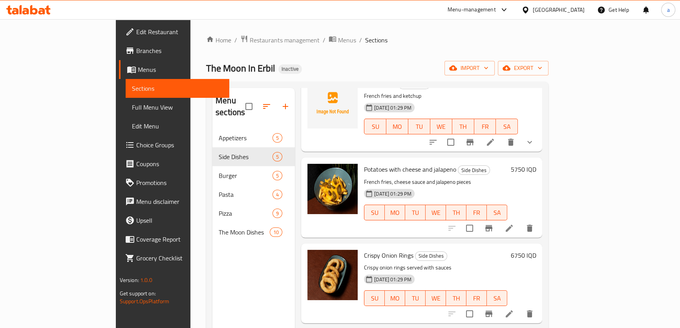
scroll to position [0, 0]
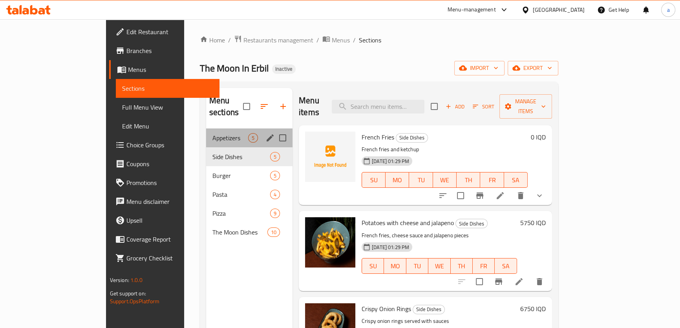
click at [206, 128] on div "Appetizers 5" at bounding box center [249, 137] width 86 height 19
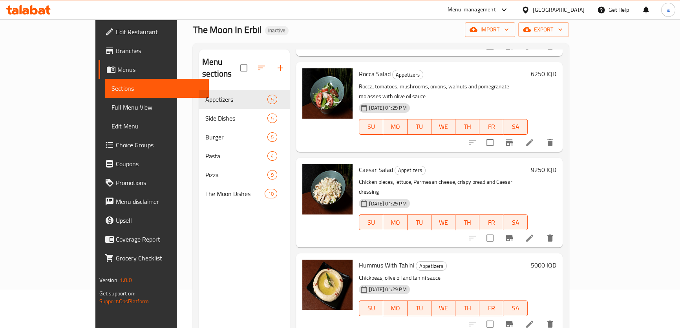
scroll to position [47, 0]
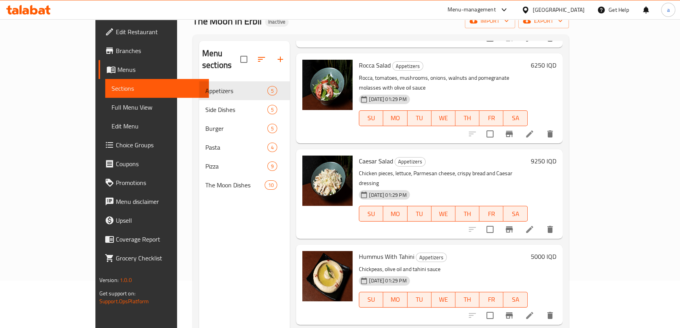
click at [540, 308] on li at bounding box center [529, 315] width 22 height 14
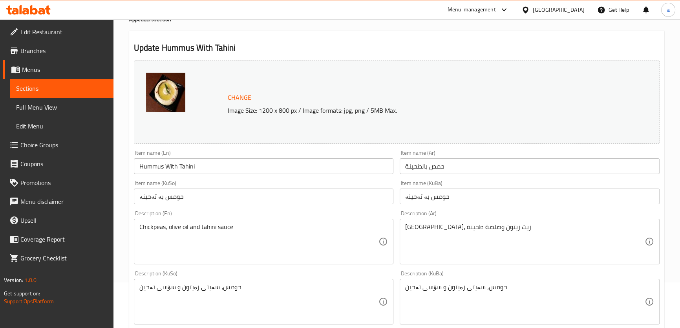
scroll to position [95, 0]
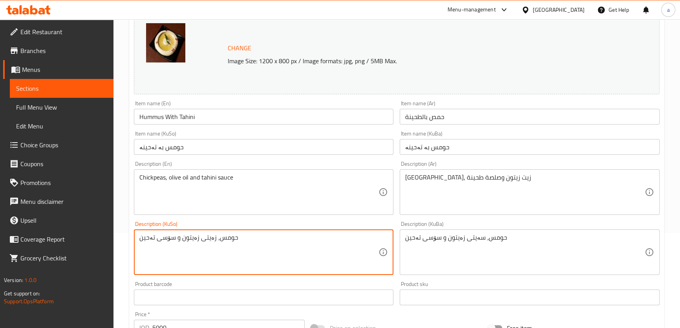
click at [115, 241] on div "Home / Restaurants management / Menus / Sections / item / update Appetizers sec…" at bounding box center [396, 242] width 566 height 637
type textarea "حومس، زەیتی زەیتون و سۆسی تەحین"
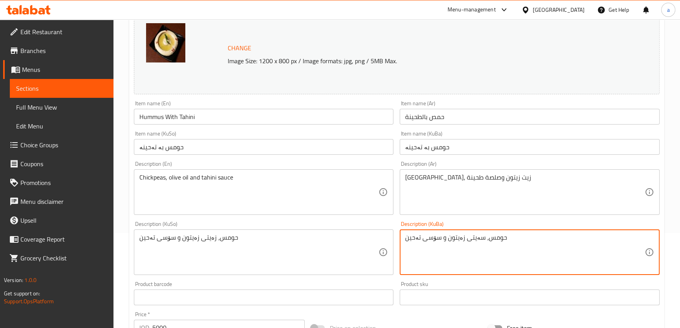
drag, startPoint x: 506, startPoint y: 245, endPoint x: 400, endPoint y: 252, distance: 105.8
paste textarea
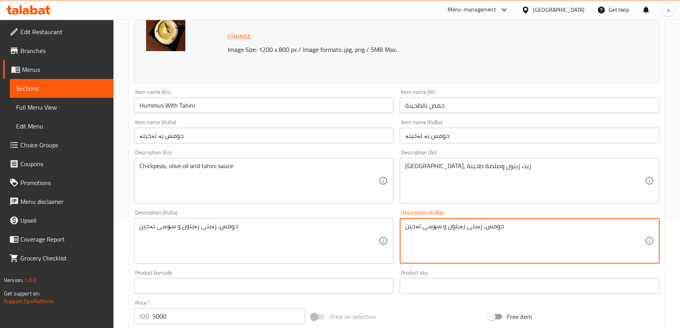
scroll to position [328, 0]
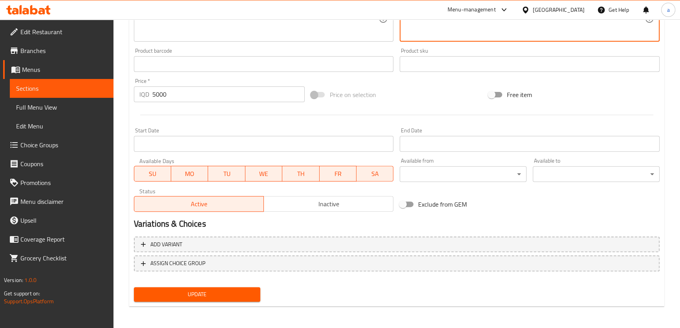
type textarea "حومس، زەیتی زەیتون و سۆسی تەحین"
click at [248, 297] on span "Update" at bounding box center [197, 294] width 114 height 10
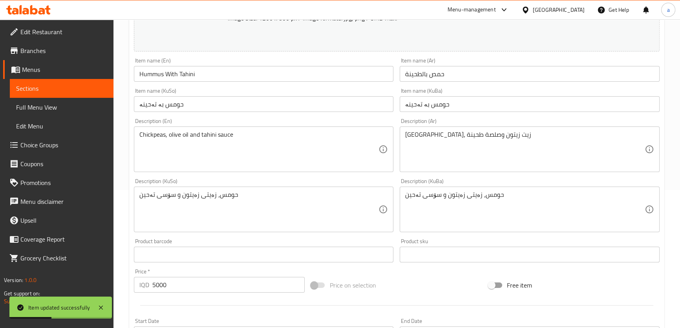
scroll to position [0, 0]
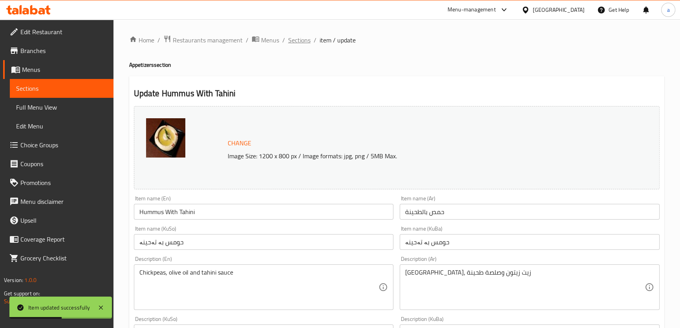
click at [294, 41] on span "Sections" at bounding box center [299, 39] width 22 height 9
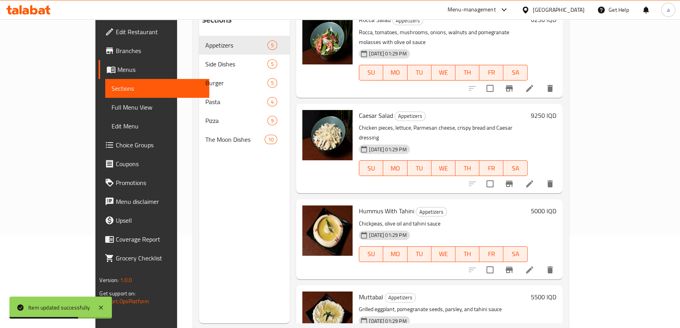
scroll to position [110, 0]
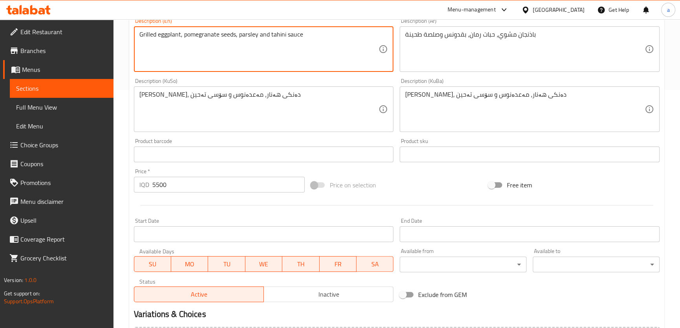
scroll to position [328, 0]
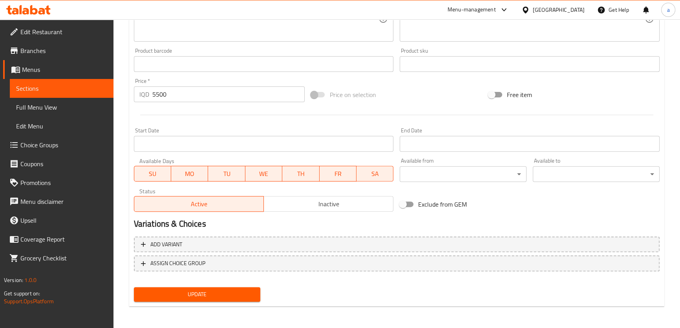
type textarea "Grilled eggplant, pomegranate seeds, parsley and tahini sauce"
click at [227, 306] on div "Home / Restaurants management / Menus / Sections / item / update Appetizers sec…" at bounding box center [396, 10] width 535 height 606
click at [228, 303] on div "Update" at bounding box center [197, 294] width 133 height 21
click at [228, 298] on span "Update" at bounding box center [197, 294] width 114 height 10
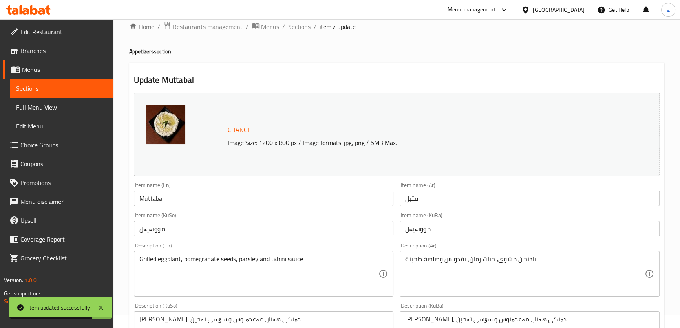
scroll to position [0, 0]
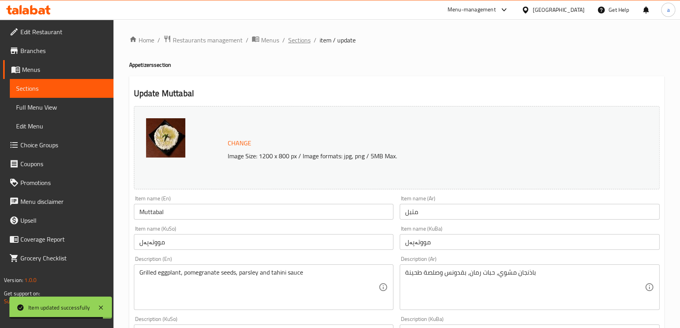
click at [301, 35] on span "Sections" at bounding box center [299, 39] width 22 height 9
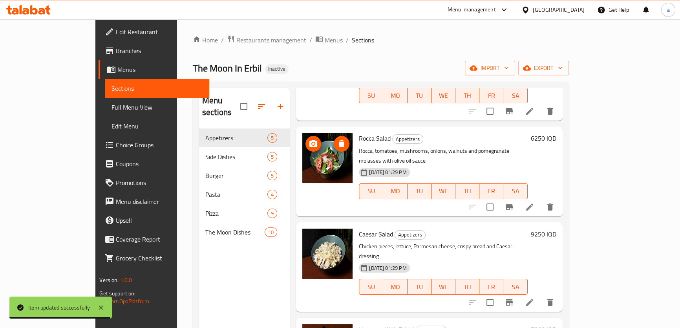
scroll to position [95, 0]
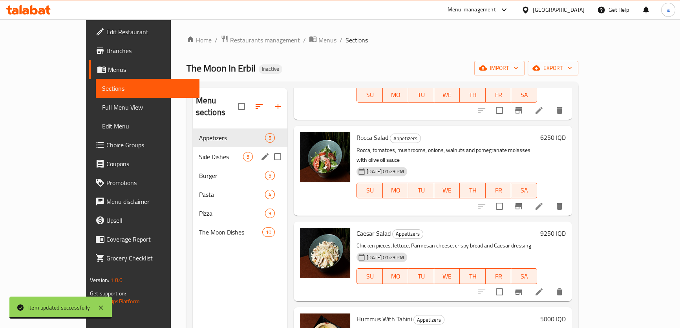
click at [201, 150] on div "Side Dishes 5" at bounding box center [240, 156] width 95 height 19
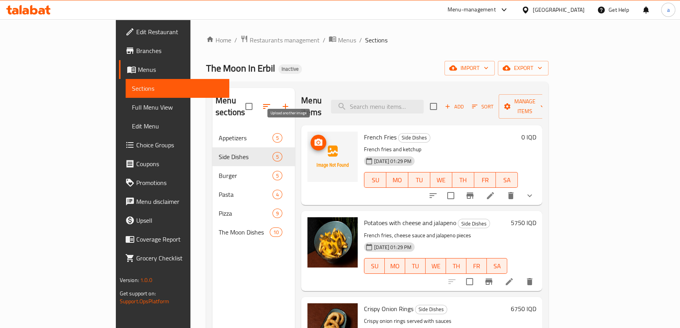
click at [317, 141] on circle "upload picture" at bounding box center [318, 142] width 2 height 2
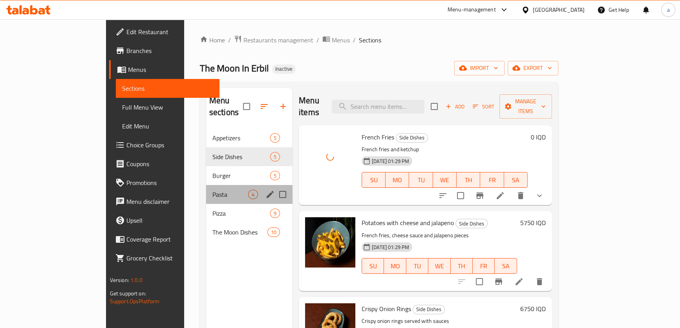
click at [206, 185] on div "Pasta 4" at bounding box center [249, 194] width 86 height 19
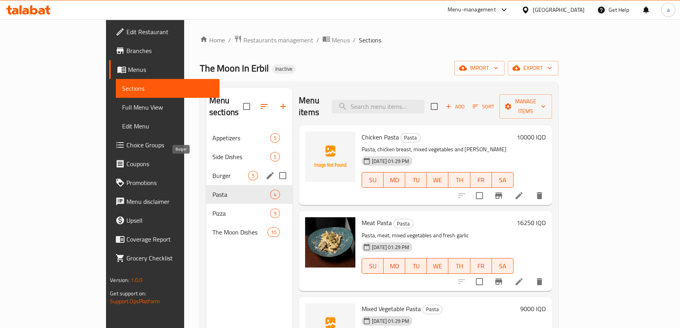
click at [212, 171] on span "Burger" at bounding box center [230, 175] width 36 height 9
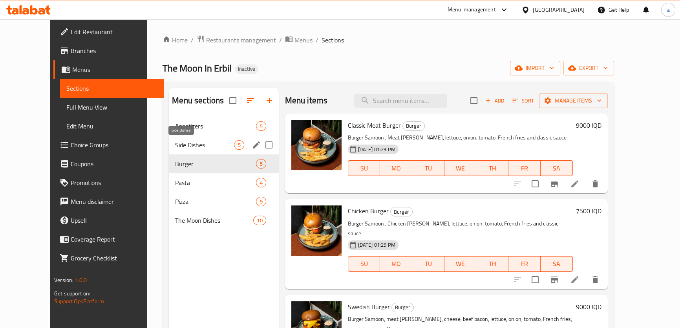
click at [187, 147] on span "Side Dishes" at bounding box center [204, 144] width 59 height 9
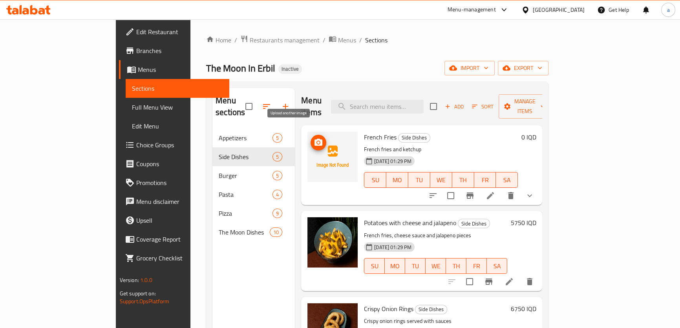
click at [314, 139] on icon "upload picture" at bounding box center [318, 142] width 8 height 7
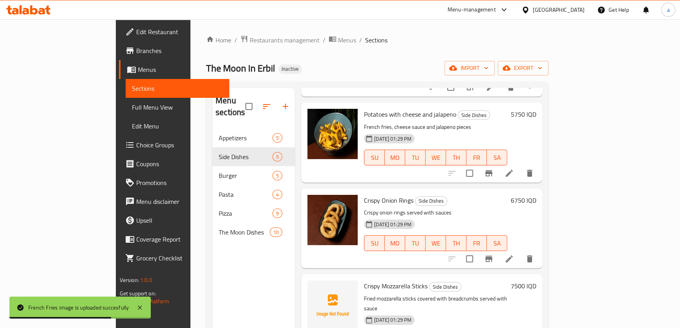
click at [520, 166] on li at bounding box center [509, 173] width 22 height 14
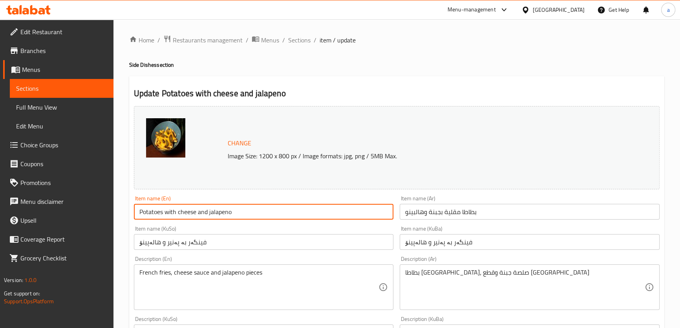
drag, startPoint x: 164, startPoint y: 210, endPoint x: 140, endPoint y: 213, distance: 24.9
click at [140, 213] on input "Potatoes with cheese and jalapeno" at bounding box center [264, 212] width 260 height 16
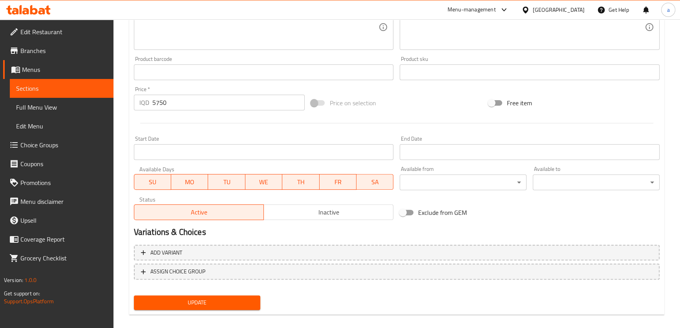
scroll to position [328, 0]
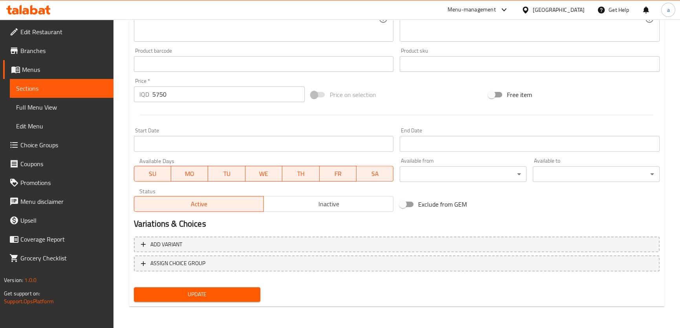
type input "French fries with cheese and jalapeno"
click at [198, 290] on span "Update" at bounding box center [197, 294] width 114 height 10
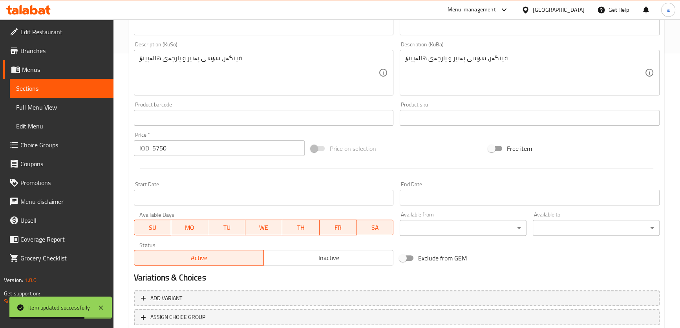
scroll to position [185, 0]
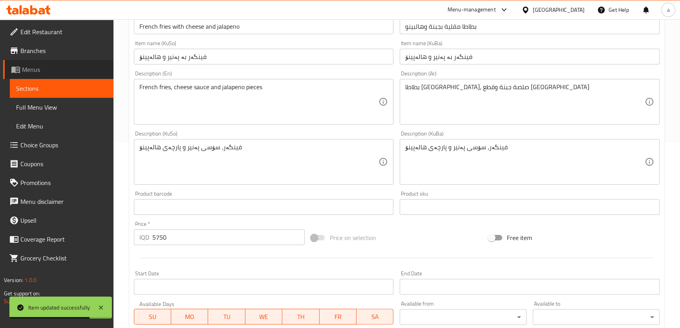
click at [87, 70] on span "Menus" at bounding box center [64, 69] width 85 height 9
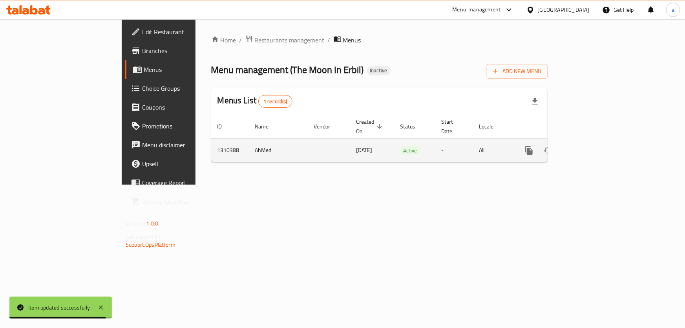
click at [590, 146] on icon "enhanced table" at bounding box center [585, 150] width 9 height 9
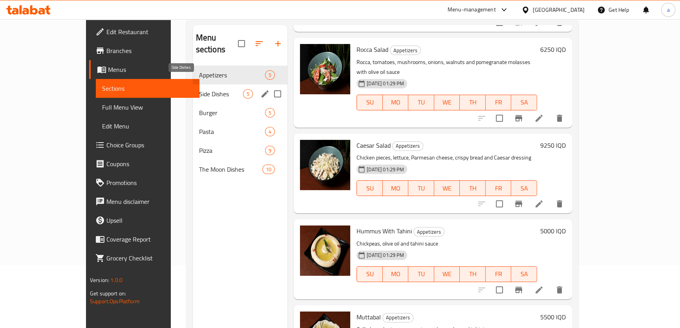
scroll to position [15, 0]
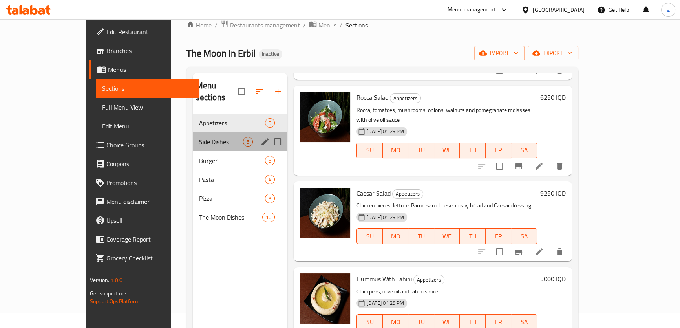
click at [193, 132] on div "Side Dishes 5" at bounding box center [240, 141] width 95 height 19
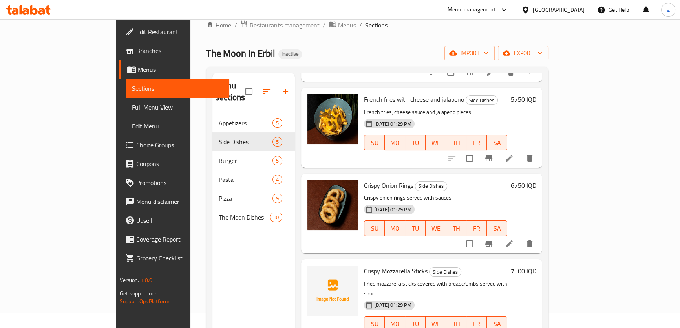
scroll to position [110, 0]
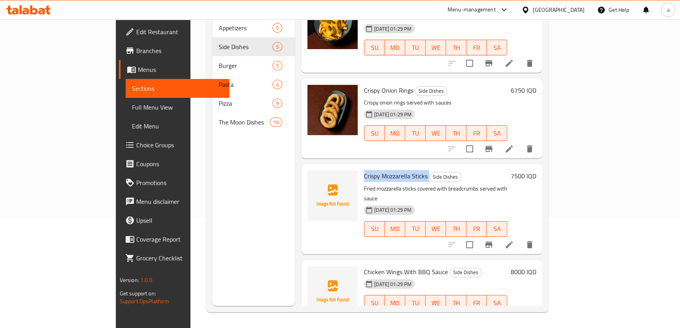
drag, startPoint x: 399, startPoint y: 164, endPoint x: 334, endPoint y: 168, distance: 65.7
click at [361, 168] on div "Crispy Mozzarella Sticks Side Dishes Fried mozzarella sticks covered with bread…" at bounding box center [436, 208] width 150 height 83
copy h6 "Crispy Mozzarella Sticks"
drag, startPoint x: 335, startPoint y: 247, endPoint x: 419, endPoint y: 250, distance: 83.6
click at [419, 266] on h6 "Chicken Wings With BBQ Sauce Side Dishes" at bounding box center [435, 271] width 143 height 11
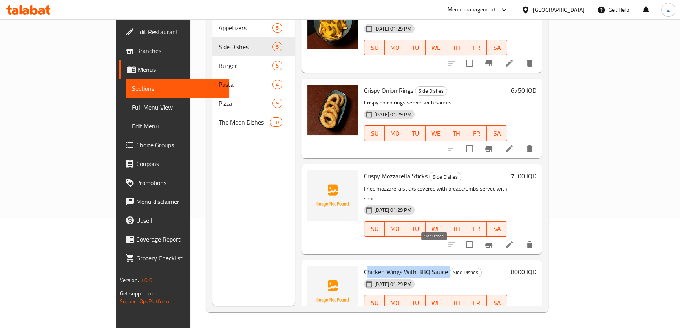
copy h6 "Chicken Wings With BBQ Sauce"
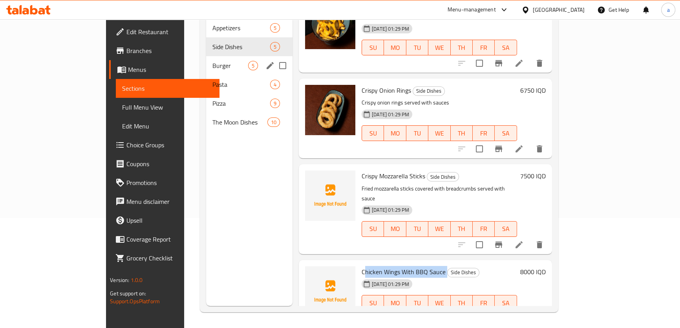
click at [212, 61] on span "Burger" at bounding box center [230, 65] width 36 height 9
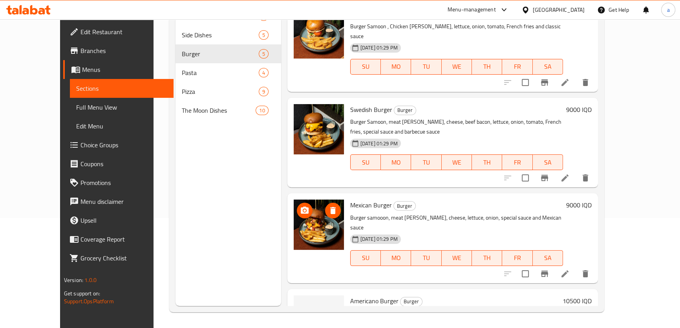
scroll to position [130, 0]
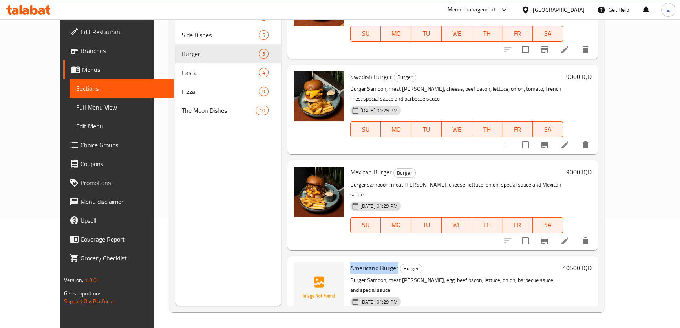
drag, startPoint x: 334, startPoint y: 236, endPoint x: 382, endPoint y: 237, distance: 48.3
click at [382, 259] on div "Americano Burger Burger Burger Samoon, meat burger patty, egg, beef bacon, lett…" at bounding box center [454, 300] width 215 height 83
copy span "Americano Burger"
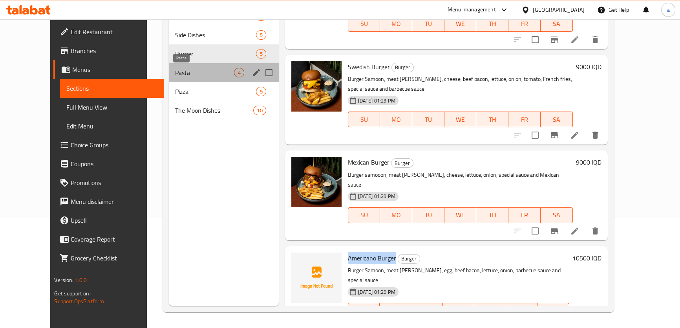
click at [210, 73] on span "Pasta" at bounding box center [204, 72] width 59 height 9
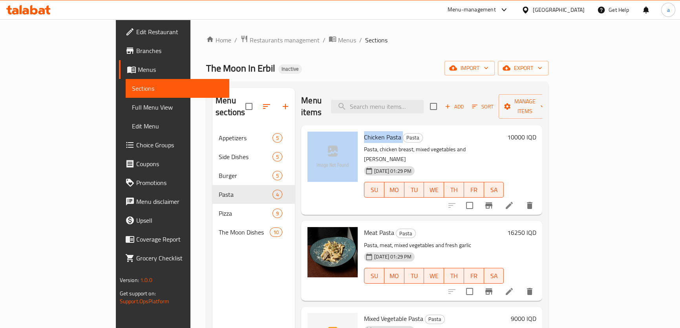
drag, startPoint x: 373, startPoint y: 124, endPoint x: 320, endPoint y: 124, distance: 53.0
click at [320, 128] on div "Chicken Pasta Pasta Pasta, chicken breast, mixed vegetables and curry 08-09-202…" at bounding box center [421, 169] width 235 height 83
copy div "Chicken Pasta"
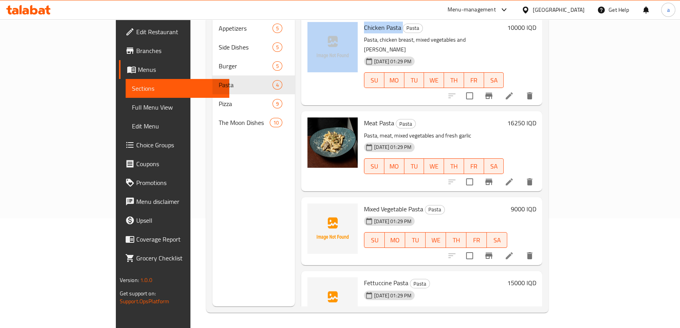
scroll to position [110, 0]
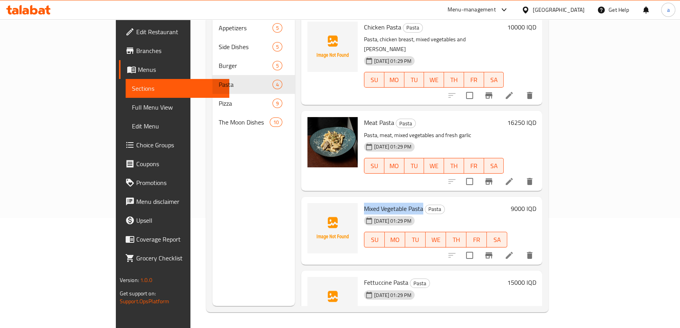
drag, startPoint x: 395, startPoint y: 184, endPoint x: 336, endPoint y: 183, distance: 59.3
click at [364, 203] on h6 "Mixed Vegetable Pasta Pasta" at bounding box center [435, 208] width 143 height 11
copy span "Mixed Vegetable Pasta"
drag, startPoint x: 378, startPoint y: 259, endPoint x: 334, endPoint y: 260, distance: 44.4
click at [361, 274] on div "Fettuccine Pasta Pasta 08-09-2025 01:29 PM SU MO TU WE TH FR SA" at bounding box center [434, 305] width 146 height 62
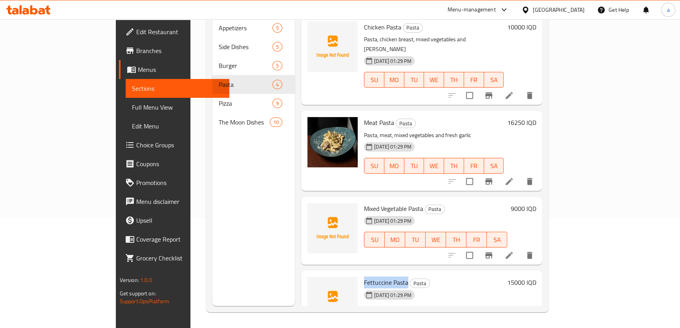
copy span "Fettuccine Pasta"
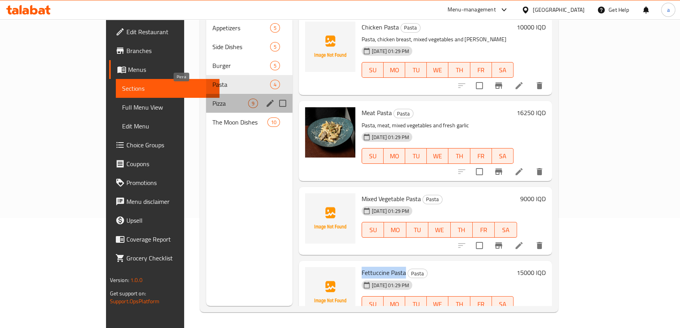
click at [212, 99] on span "Pizza" at bounding box center [230, 103] width 36 height 9
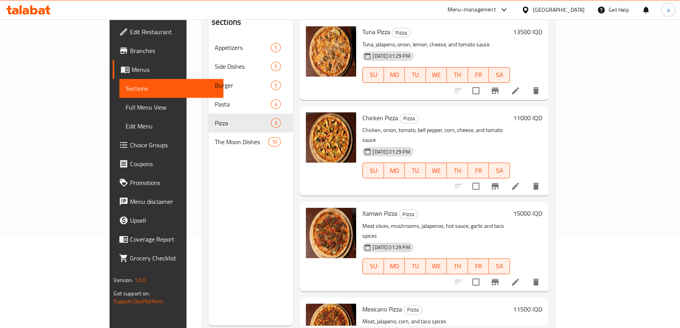
scroll to position [110, 0]
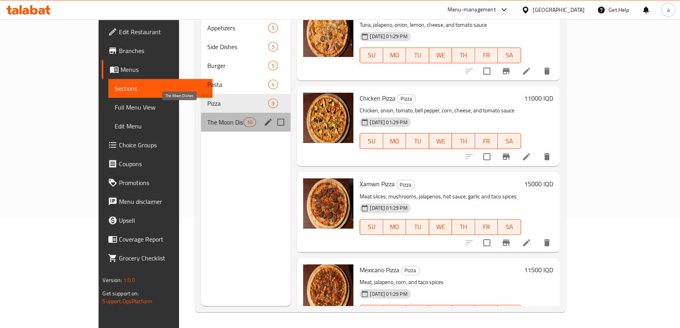
click at [207, 117] on span "The Moon Dishes" at bounding box center [225, 121] width 36 height 9
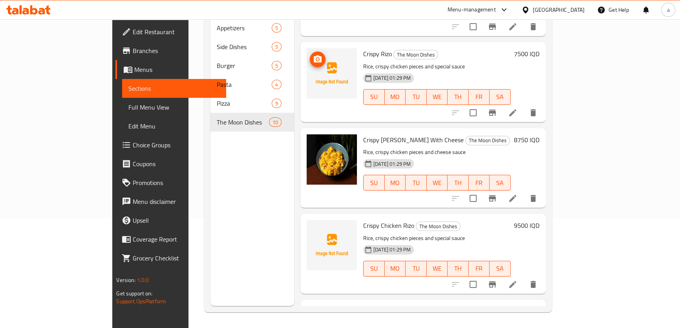
scroll to position [320, 0]
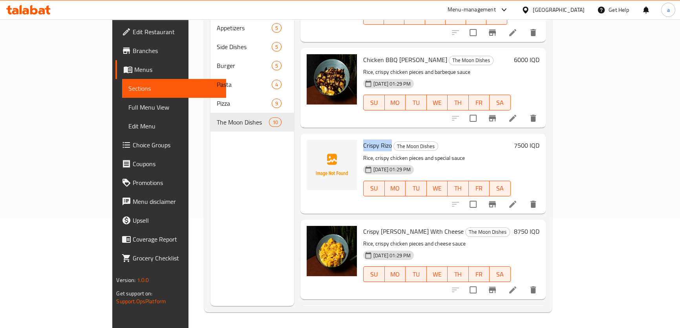
drag, startPoint x: 334, startPoint y: 122, endPoint x: 363, endPoint y: 122, distance: 28.7
click at [363, 139] on span "Crispy Rizo" at bounding box center [377, 145] width 29 height 12
copy span "Crispy Rizo"
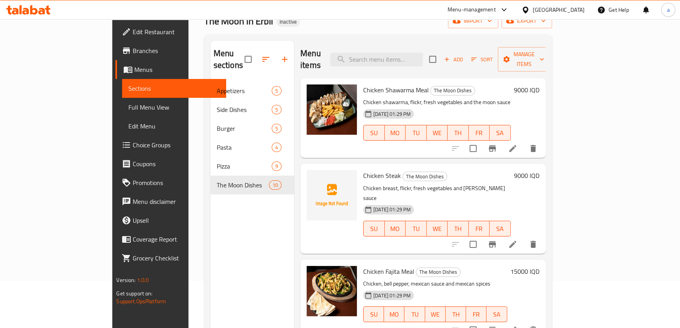
scroll to position [0, 0]
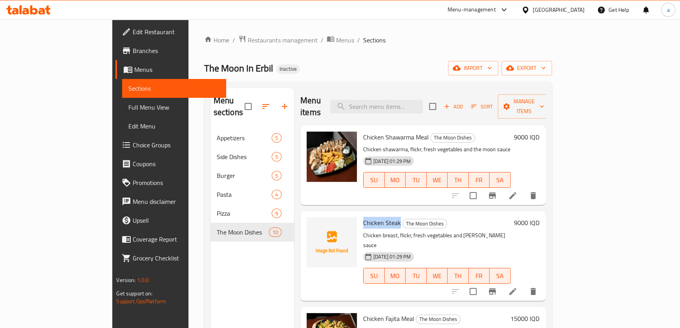
drag, startPoint x: 334, startPoint y: 209, endPoint x: 371, endPoint y: 215, distance: 36.5
click at [371, 217] on span "Chicken Steak" at bounding box center [382, 223] width 38 height 12
copy span "Chicken Steak"
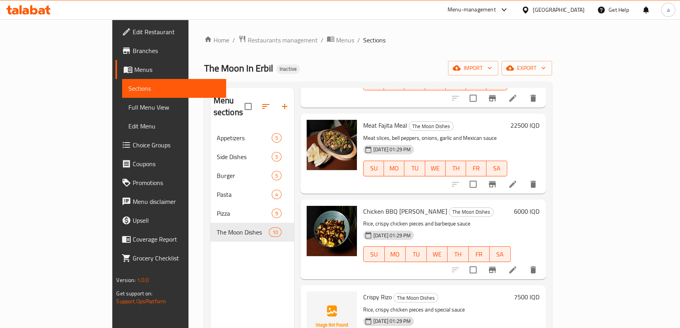
scroll to position [333, 0]
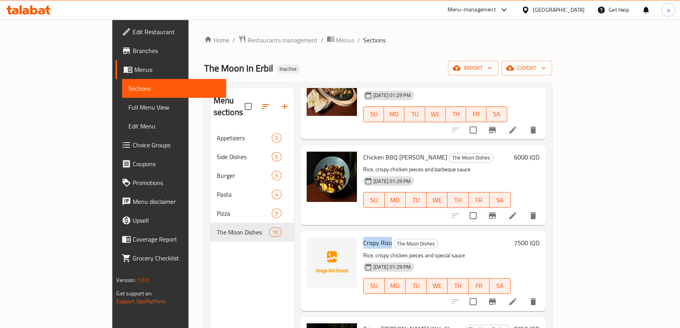
drag, startPoint x: 341, startPoint y: 221, endPoint x: 363, endPoint y: 225, distance: 22.3
click at [363, 234] on div "Crispy Rizo The Moon Dishes Rice, crispy chicken pieces and special sauce 08-09…" at bounding box center [437, 270] width 154 height 73
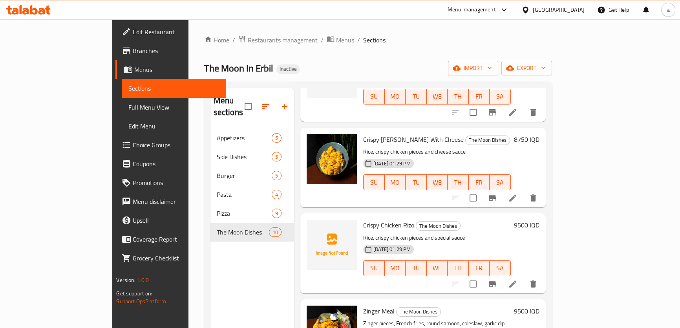
scroll to position [523, 0]
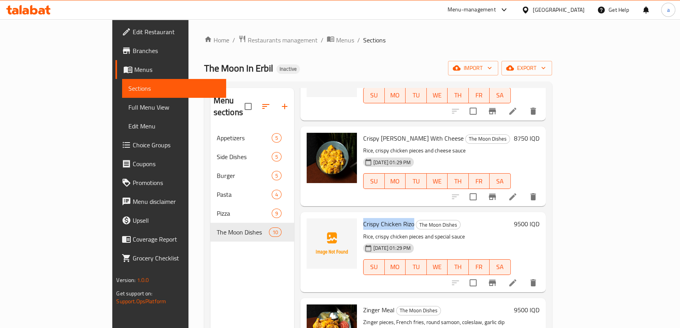
drag, startPoint x: 334, startPoint y: 202, endPoint x: 384, endPoint y: 203, distance: 50.3
click at [384, 215] on div "Crispy Chicken Rizo The Moon Dishes Rice, crispy chicken pieces and special sau…" at bounding box center [437, 251] width 154 height 73
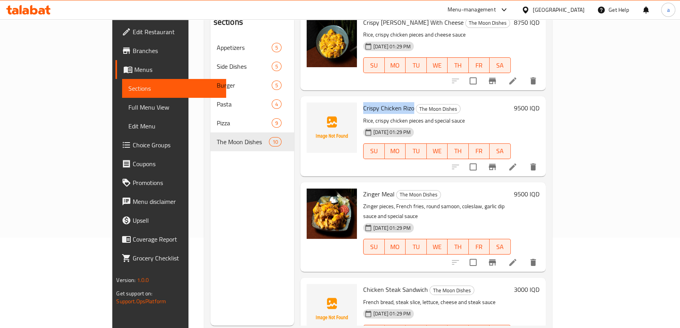
scroll to position [110, 0]
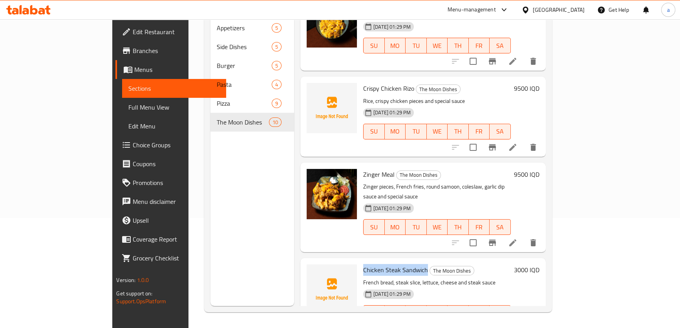
drag, startPoint x: 335, startPoint y: 236, endPoint x: 395, endPoint y: 241, distance: 59.8
click at [397, 264] on span "Chicken Steak Sandwich" at bounding box center [395, 270] width 65 height 12
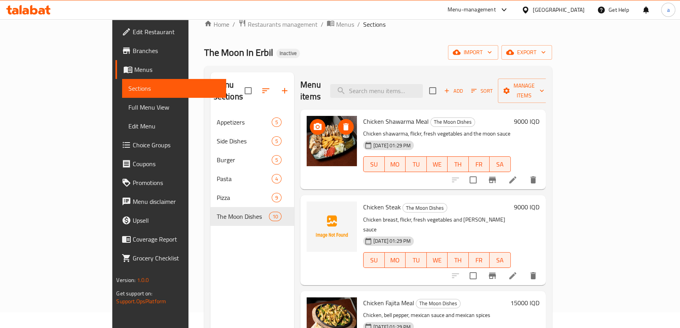
scroll to position [15, 0]
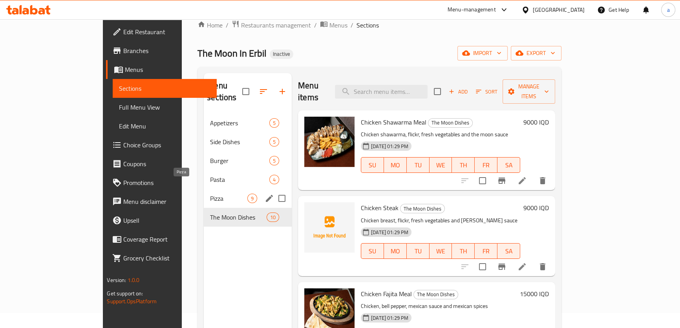
click at [210, 194] on span "Pizza" at bounding box center [228, 198] width 37 height 9
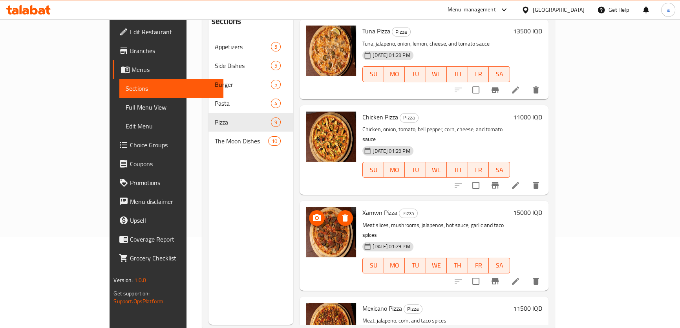
scroll to position [110, 0]
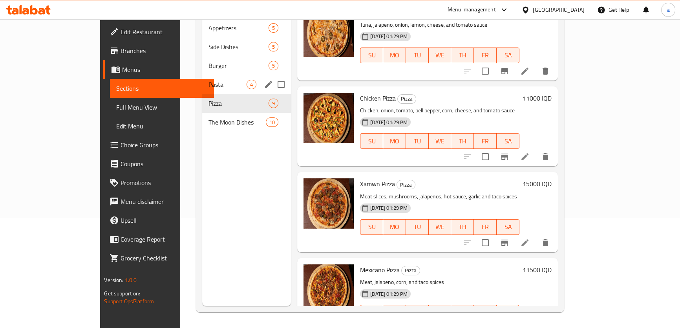
click at [202, 79] on div "Pasta 4" at bounding box center [246, 84] width 89 height 19
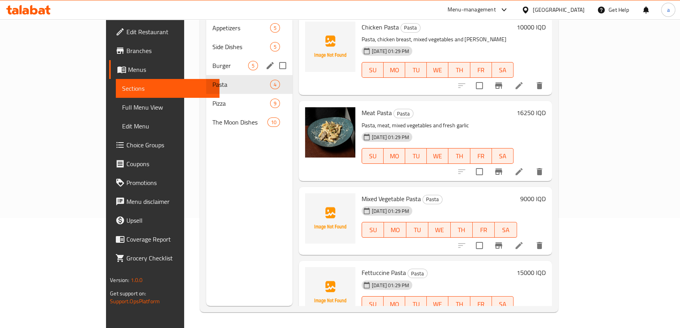
click at [212, 61] on span "Burger" at bounding box center [230, 65] width 36 height 9
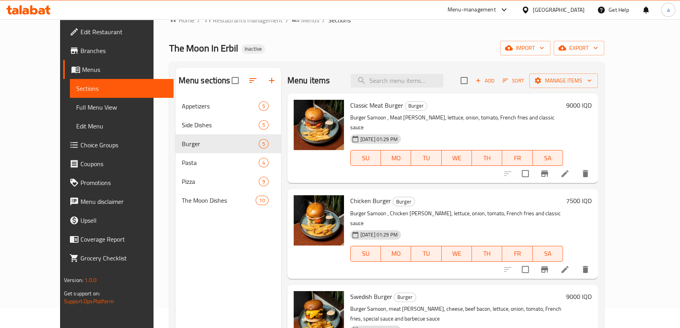
scroll to position [15, 0]
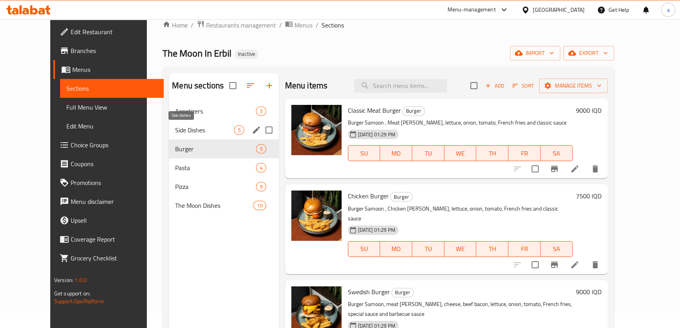
click at [204, 132] on span "Side Dishes" at bounding box center [204, 129] width 59 height 9
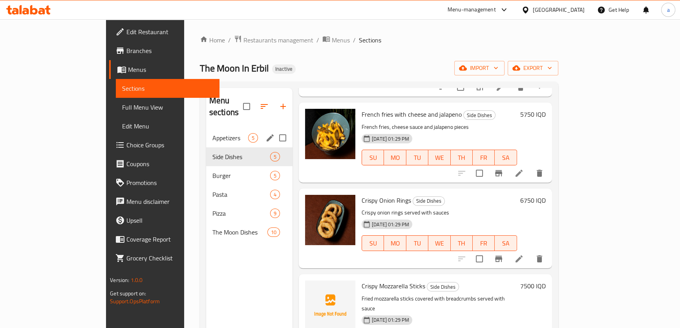
click at [206, 128] on div "Appetizers 5" at bounding box center [249, 137] width 86 height 19
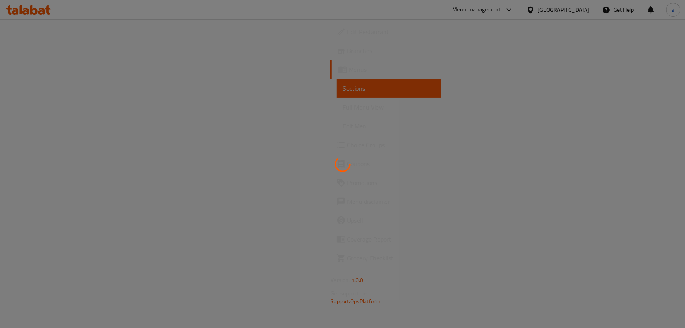
click at [57, 108] on div at bounding box center [342, 164] width 685 height 328
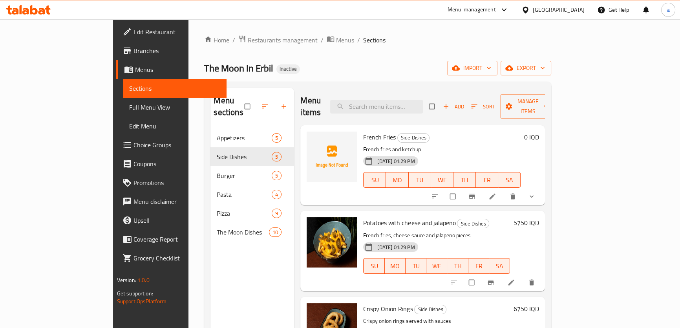
click at [129, 111] on span "Full Menu View" at bounding box center [174, 106] width 91 height 9
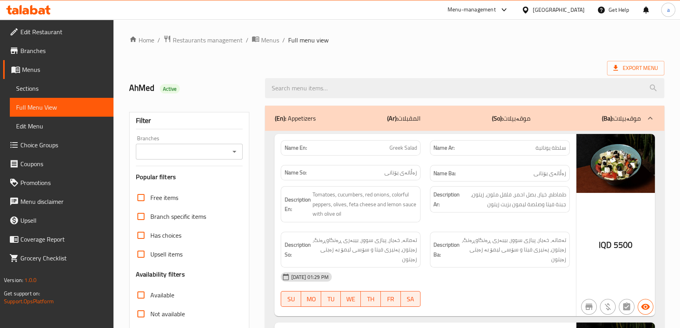
click at [234, 155] on icon "Open" at bounding box center [234, 151] width 9 height 9
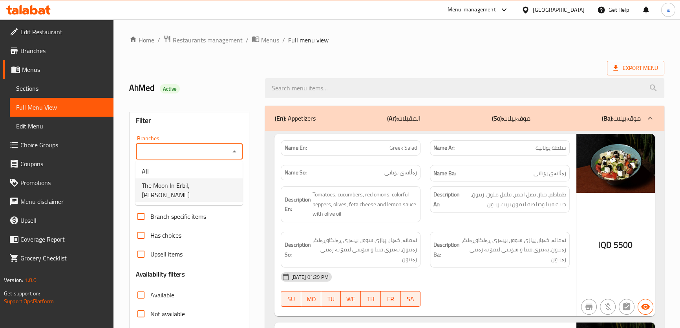
click at [206, 188] on span "The Moon In Erbil,[PERSON_NAME]" at bounding box center [189, 190] width 95 height 19
type input "The Moon In Erbil,[PERSON_NAME]"
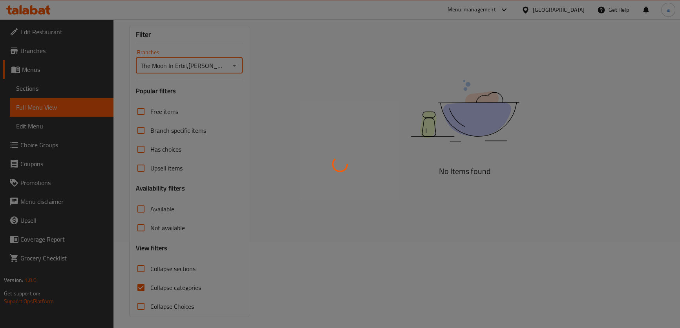
scroll to position [89, 0]
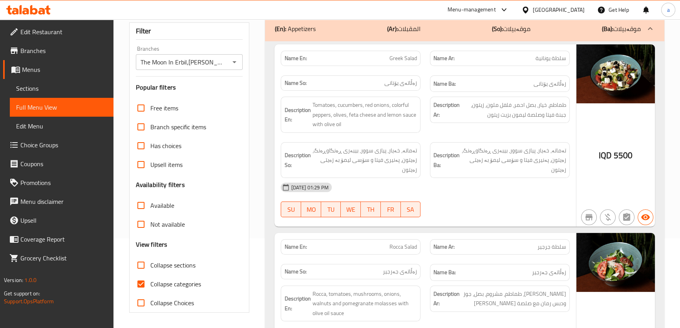
click at [168, 281] on span "Collapse categories" at bounding box center [175, 283] width 51 height 9
click at [150, 281] on input "Collapse categories" at bounding box center [140, 283] width 19 height 19
checkbox input "false"
click at [171, 261] on span "Collapse sections" at bounding box center [172, 264] width 45 height 9
click at [150, 261] on input "Collapse sections" at bounding box center [140, 265] width 19 height 19
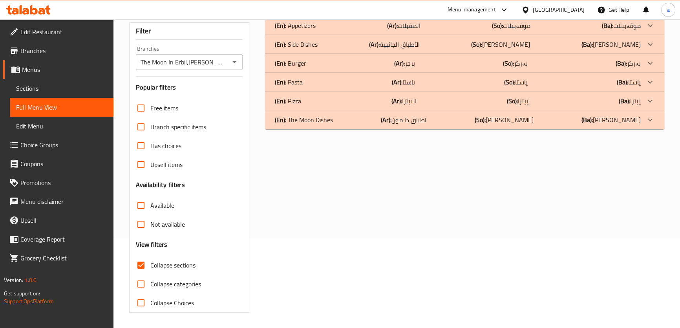
click at [167, 260] on span "Collapse sections" at bounding box center [172, 264] width 45 height 9
click at [150, 260] on input "Collapse sections" at bounding box center [140, 265] width 19 height 19
checkbox input "false"
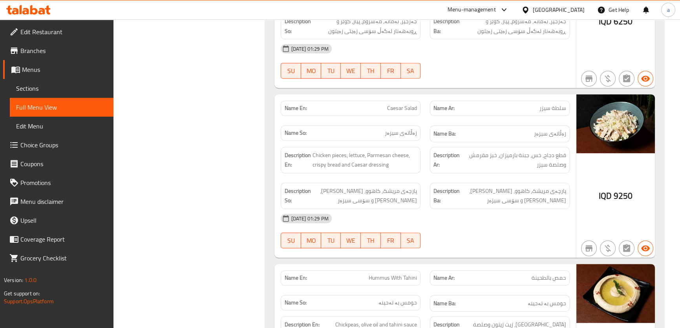
scroll to position [422, 0]
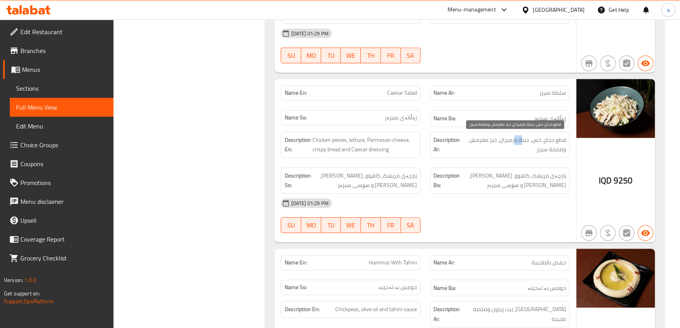
drag, startPoint x: 515, startPoint y: 139, endPoint x: 522, endPoint y: 137, distance: 7.8
click at [522, 137] on span "قطع دجاج، خس، جبنة بارميزان، خبز مقرمش وصلصة سيزر" at bounding box center [514, 144] width 104 height 19
drag, startPoint x: 488, startPoint y: 141, endPoint x: 498, endPoint y: 139, distance: 9.6
click at [498, 139] on span "قطع دجاج، خس، جبنة بارميزان، خبز مقرمش وصلصة سيزر" at bounding box center [514, 144] width 104 height 19
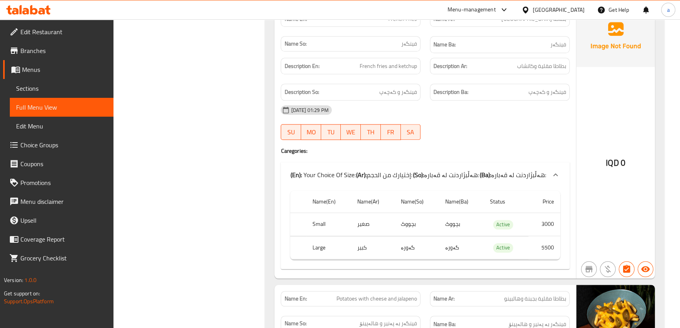
scroll to position [1088, 0]
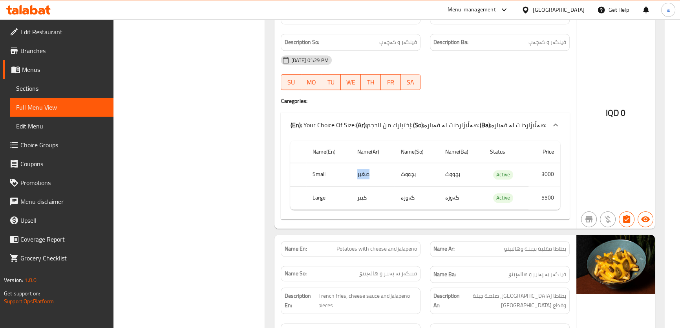
drag, startPoint x: 358, startPoint y: 165, endPoint x: 382, endPoint y: 168, distance: 23.3
click at [382, 168] on td "صغير" at bounding box center [373, 174] width 44 height 23
drag, startPoint x: 401, startPoint y: 161, endPoint x: 431, endPoint y: 170, distance: 31.2
click at [430, 170] on td "بچووک" at bounding box center [416, 174] width 44 height 23
click at [470, 163] on td "بچووک" at bounding box center [461, 174] width 45 height 23
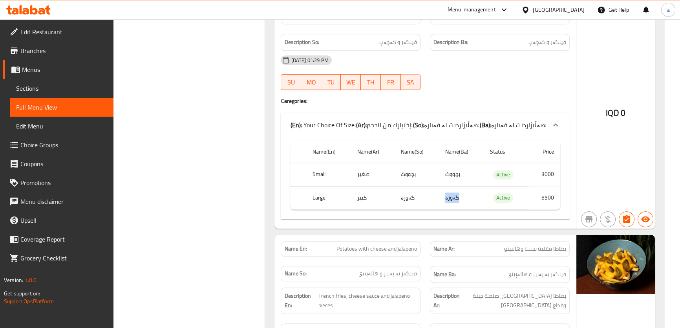
drag, startPoint x: 444, startPoint y: 187, endPoint x: 457, endPoint y: 188, distance: 12.6
click at [457, 188] on td "گەورە" at bounding box center [461, 197] width 45 height 23
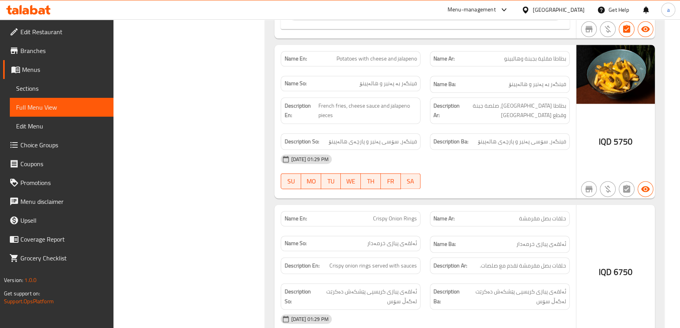
scroll to position [1279, 0]
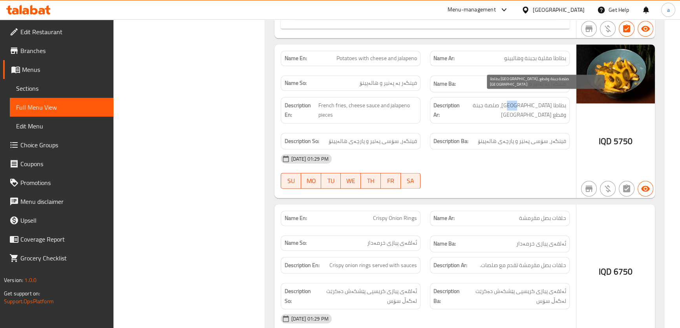
click at [547, 100] on span "بطاطا مقلية، صلصة جبنة وقطع هالبينو" at bounding box center [513, 109] width 105 height 19
drag, startPoint x: 520, startPoint y: 96, endPoint x: 526, endPoint y: 97, distance: 5.2
click at [526, 100] on span "بطاطا مقلية، صلصة جبنة وقطع هالبينو" at bounding box center [513, 109] width 105 height 19
drag, startPoint x: 487, startPoint y: 94, endPoint x: 493, endPoint y: 95, distance: 5.6
click at [493, 100] on span "بطاطا مقلية، صلصة جبنة وقطع هالبينو" at bounding box center [513, 109] width 105 height 19
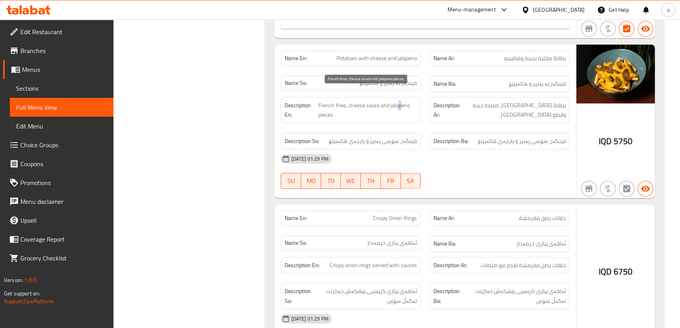
click at [403, 100] on span "French fries, cheese sauce and jalapeno pieces" at bounding box center [367, 109] width 99 height 19
drag, startPoint x: 367, startPoint y: 130, endPoint x: 372, endPoint y: 130, distance: 5.1
click at [372, 136] on span "فینگەر، سۆسی پەنیر و پارچەی هالەپینۆ" at bounding box center [373, 141] width 88 height 10
drag, startPoint x: 354, startPoint y: 130, endPoint x: 360, endPoint y: 131, distance: 6.3
click at [360, 136] on span "فینگەر، سۆسی پەنیر و پارچەی هالەپینۆ" at bounding box center [373, 141] width 88 height 10
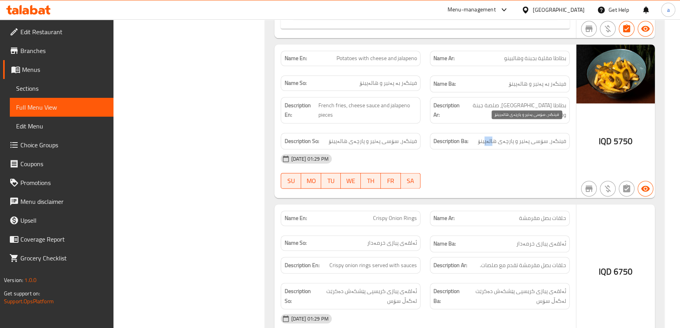
drag, startPoint x: 488, startPoint y: 126, endPoint x: 495, endPoint y: 126, distance: 7.1
click at [495, 136] on span "فینگەر، سۆسی پەنیر و پارچەی هالەپینۆ" at bounding box center [522, 141] width 88 height 10
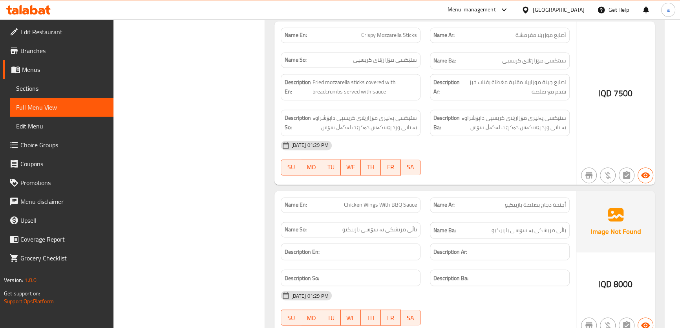
scroll to position [1659, 0]
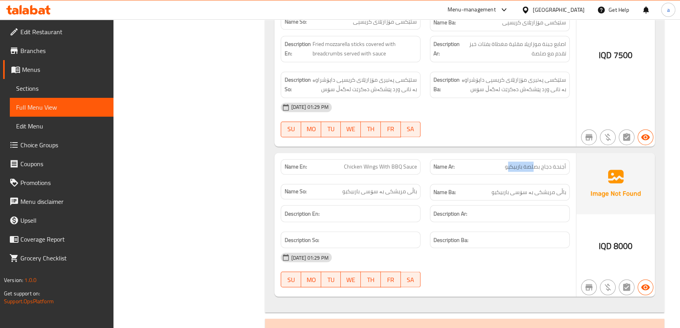
drag, startPoint x: 509, startPoint y: 153, endPoint x: 537, endPoint y: 153, distance: 27.5
click at [537, 162] on span "أجنحة دجاج بصلصة باربيكيو" at bounding box center [535, 166] width 61 height 8
click at [532, 187] on span "باڵی مریشکی بە سۆسی باربيكيو" at bounding box center [528, 192] width 75 height 10
click at [487, 163] on div "Name Ar: أجنحة دجاج بصلصة باربيكيو" at bounding box center [499, 166] width 149 height 25
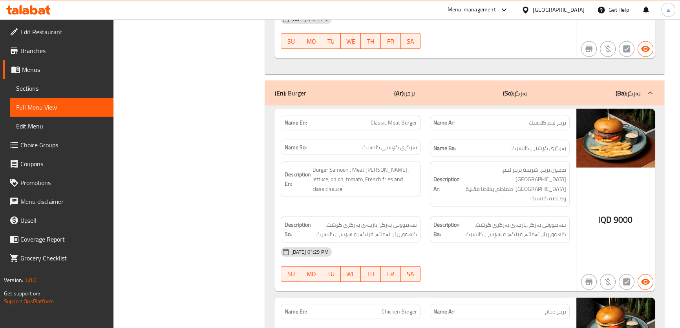
scroll to position [1945, 0]
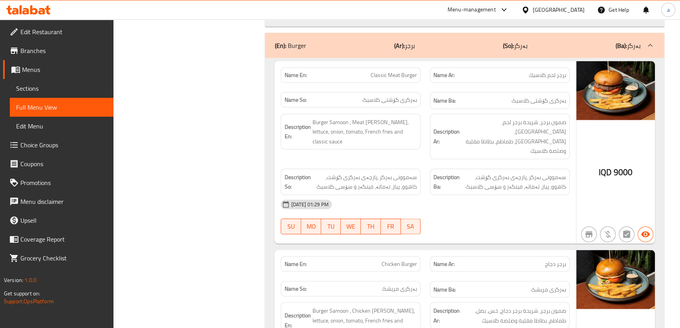
drag, startPoint x: 376, startPoint y: 60, endPoint x: 404, endPoint y: 63, distance: 27.6
click at [401, 71] on span "Classic Meat Burger" at bounding box center [394, 75] width 46 height 8
click at [526, 71] on p "Name Ar: برجر لحم كلاسيك" at bounding box center [499, 75] width 133 height 8
drag, startPoint x: 531, startPoint y: 86, endPoint x: 539, endPoint y: 88, distance: 7.9
click at [539, 96] on span "بەرگری گۆشتی کلاسیک" at bounding box center [538, 101] width 55 height 10
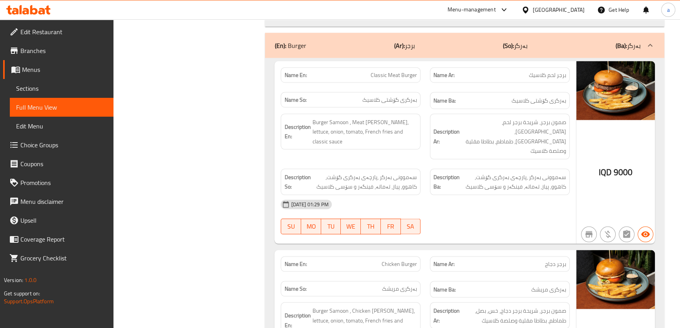
click at [420, 91] on div "Name So: بەرگری گۆشتی کلاسیک" at bounding box center [350, 101] width 149 height 26
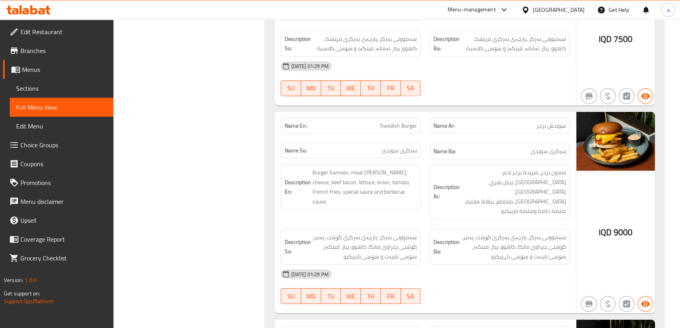
scroll to position [2278, 0]
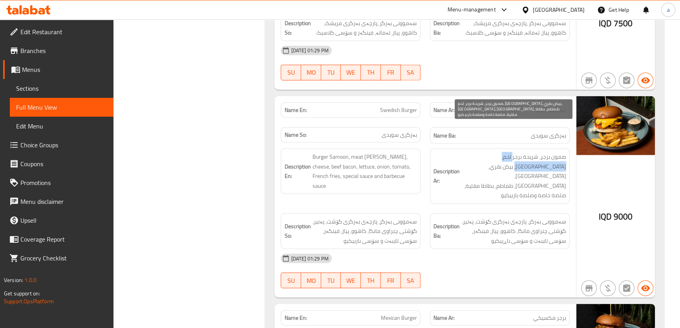
drag, startPoint x: 562, startPoint y: 129, endPoint x: 513, endPoint y: 126, distance: 49.1
click at [513, 152] on span "صمون برجر، شريحة برجر لحم، [GEOGRAPHIC_DATA]، بيكن بقري، خس، بصل، طماطم، بطاطا …" at bounding box center [513, 176] width 105 height 48
click at [518, 152] on span "صمون برجر، شريحة برجر لحم، [GEOGRAPHIC_DATA]، بيكن بقري، خس، بصل، طماطم، بطاطا …" at bounding box center [513, 176] width 105 height 48
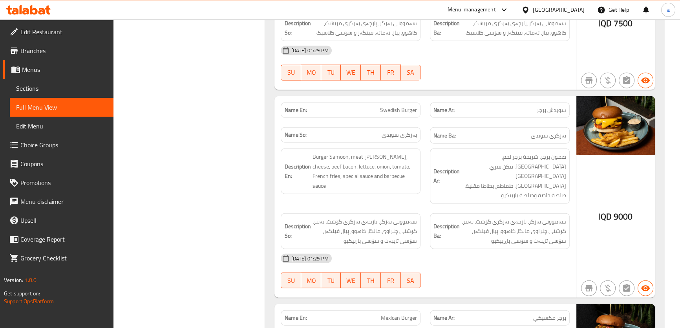
click at [487, 213] on div "Description Ba: سەموونی بەرگر، پارچەی بەرگری گۆشت، پەنیر، گۆشتی چنراوی مانگا، ک…" at bounding box center [500, 231] width 140 height 36
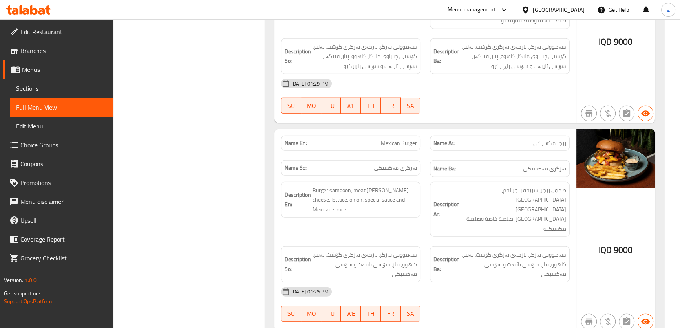
scroll to position [2468, 0]
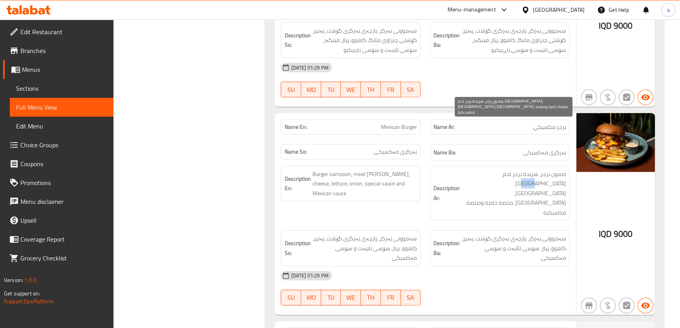
click at [497, 169] on span "صمون برجر، شريحة برجر لحم، [GEOGRAPHIC_DATA]، [GEOGRAPHIC_DATA]، [GEOGRAPHIC_DA…" at bounding box center [513, 193] width 105 height 48
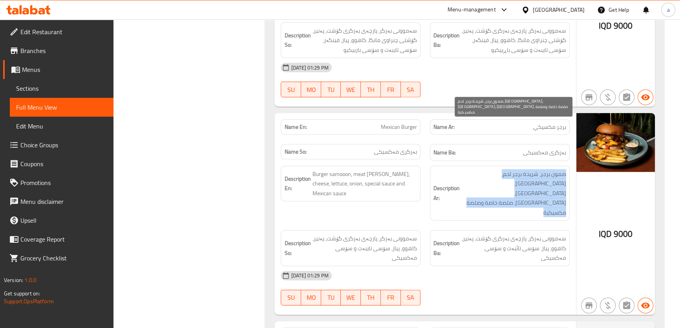
click at [497, 169] on span "صمون برجر، شريحة برجر لحم، [GEOGRAPHIC_DATA]، [GEOGRAPHIC_DATA]، [GEOGRAPHIC_DA…" at bounding box center [513, 193] width 105 height 48
click at [501, 169] on span "صمون برجر، شريحة برجر لحم، [GEOGRAPHIC_DATA]، [GEOGRAPHIC_DATA]، [GEOGRAPHIC_DA…" at bounding box center [513, 193] width 105 height 48
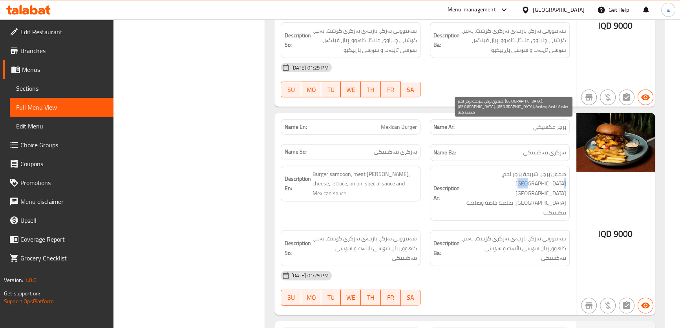
click at [501, 169] on span "صمون برجر، شريحة برجر لحم، [GEOGRAPHIC_DATA]، [GEOGRAPHIC_DATA]، [GEOGRAPHIC_DA…" at bounding box center [513, 193] width 105 height 48
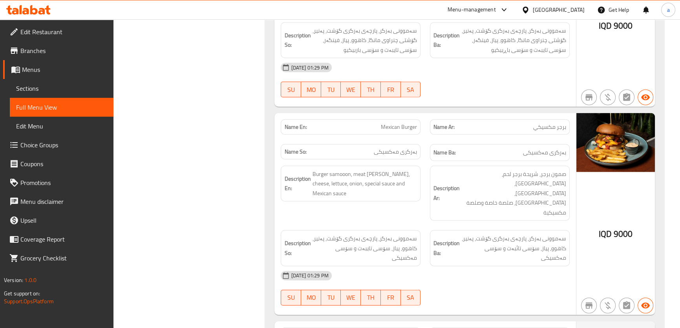
click at [460, 230] on div "Description Ba: سەموونی بەرگر، پارچەی بەرگری گۆشت، پەنیر، کاهوو، پیاز، سۆسی تائ…" at bounding box center [500, 248] width 140 height 36
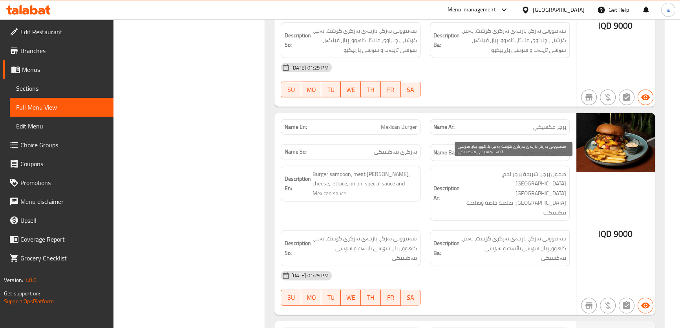
click at [469, 234] on span "سەموونی بەرگر، پارچەی بەرگری گۆشت، پەنیر، کاهوو، پیاز، سۆسی تائبەت و سۆسی مەکسی…" at bounding box center [513, 248] width 105 height 29
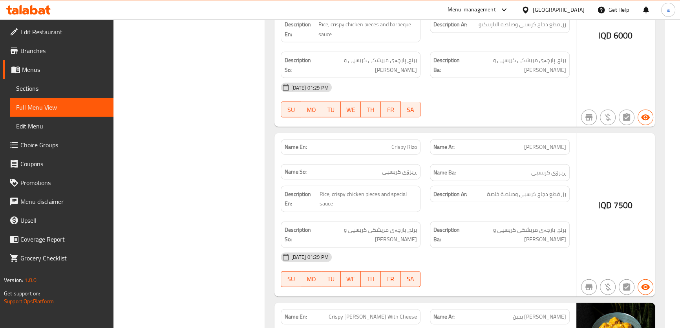
scroll to position [5965, 0]
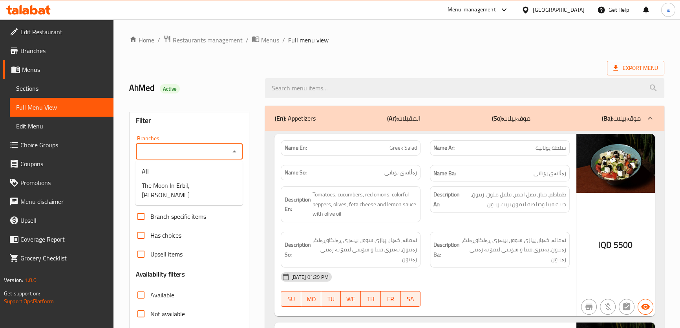
click at [227, 147] on input "Branches" at bounding box center [182, 151] width 89 height 11
click at [220, 179] on li "The Moon In Erbil,[PERSON_NAME]" at bounding box center [188, 190] width 107 height 24
type input "The Moon In Erbil,[PERSON_NAME]"
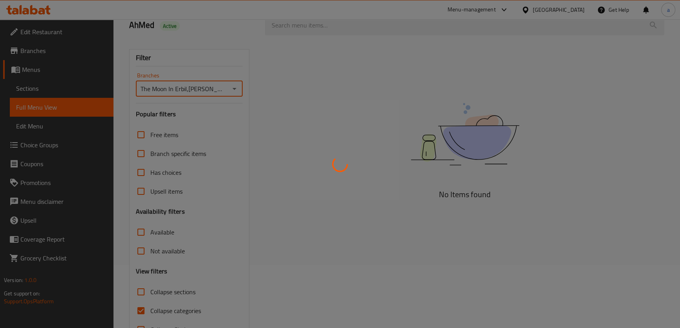
scroll to position [89, 0]
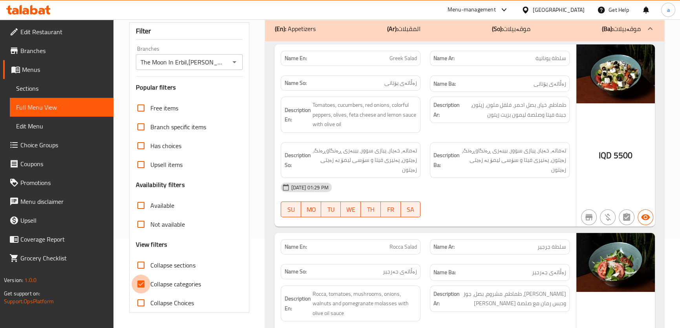
click at [132, 276] on input "Collapse categories" at bounding box center [140, 283] width 19 height 19
checkbox input "false"
click at [140, 263] on input "Collapse sections" at bounding box center [140, 265] width 19 height 19
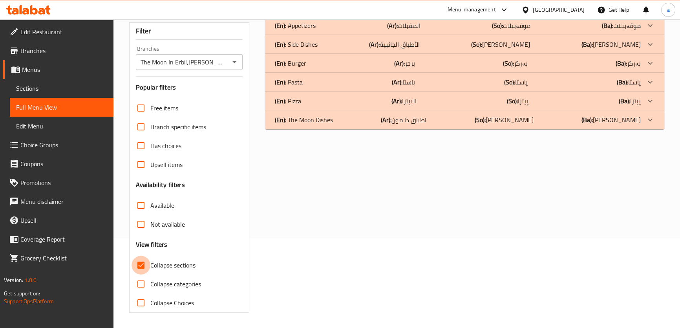
click at [142, 263] on input "Collapse sections" at bounding box center [140, 265] width 19 height 19
checkbox input "false"
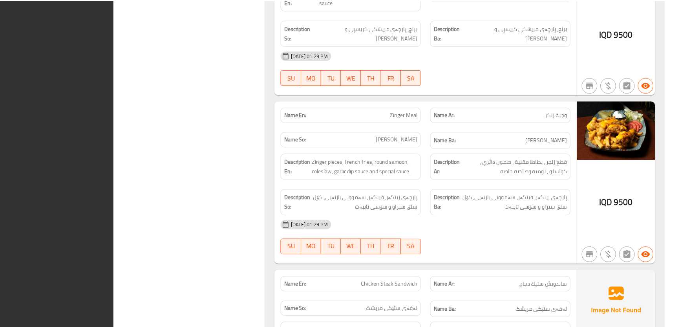
scroll to position [6517, 0]
